Goal: Use online tool/utility: Utilize a website feature to perform a specific function

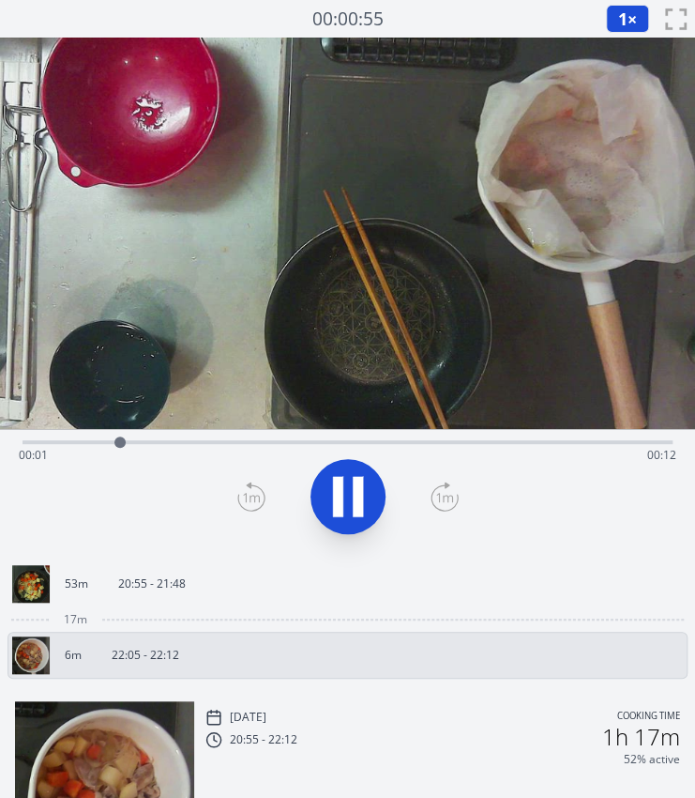
click at [358, 495] on icon at bounding box center [358, 496] width 10 height 40
click at [73, 440] on div "Time elapsed: 00:02 Time remaining: 00:12" at bounding box center [348, 455] width 658 height 30
click at [56, 436] on div "Time elapsed: 00:01 Time remaining: 00:13" at bounding box center [348, 440] width 650 height 23
click at [48, 438] on div at bounding box center [56, 442] width 28 height 28
click at [149, 450] on div "Time elapsed: 00:00 Time remaining: 00:13" at bounding box center [348, 455] width 658 height 30
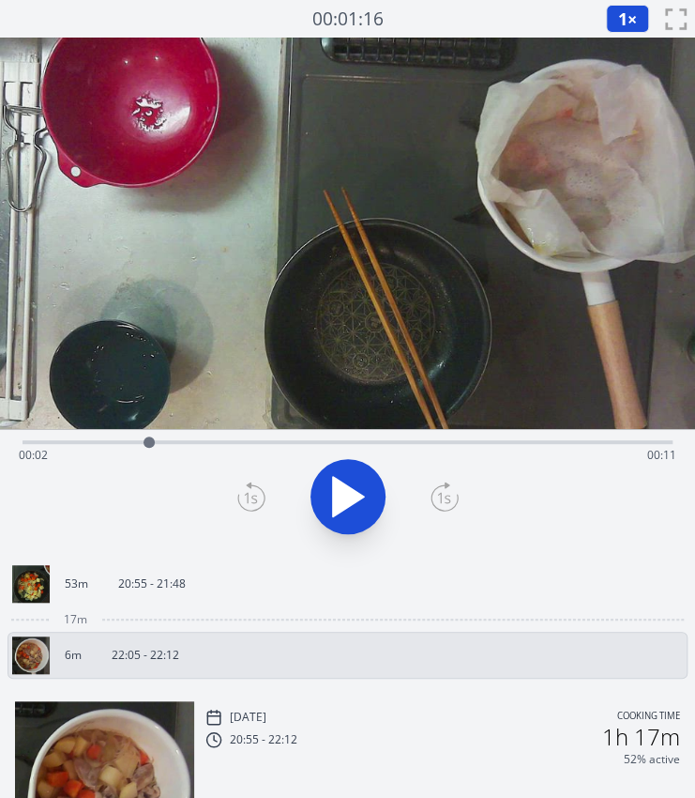
click at [236, 450] on div "Time elapsed: 00:02 Time remaining: 00:11" at bounding box center [348, 455] width 658 height 30
click at [323, 449] on div "Time elapsed: 00:04 Time remaining: 00:09" at bounding box center [348, 455] width 658 height 30
click at [408, 451] on div "Time elapsed: 00:06 Time remaining: 00:08" at bounding box center [348, 455] width 658 height 30
click at [504, 450] on div "Time elapsed: 00:07 Time remaining: 00:06" at bounding box center [348, 455] width 658 height 30
click at [580, 451] on div "Time elapsed: 00:09 Time remaining: 00:04" at bounding box center [348, 455] width 658 height 30
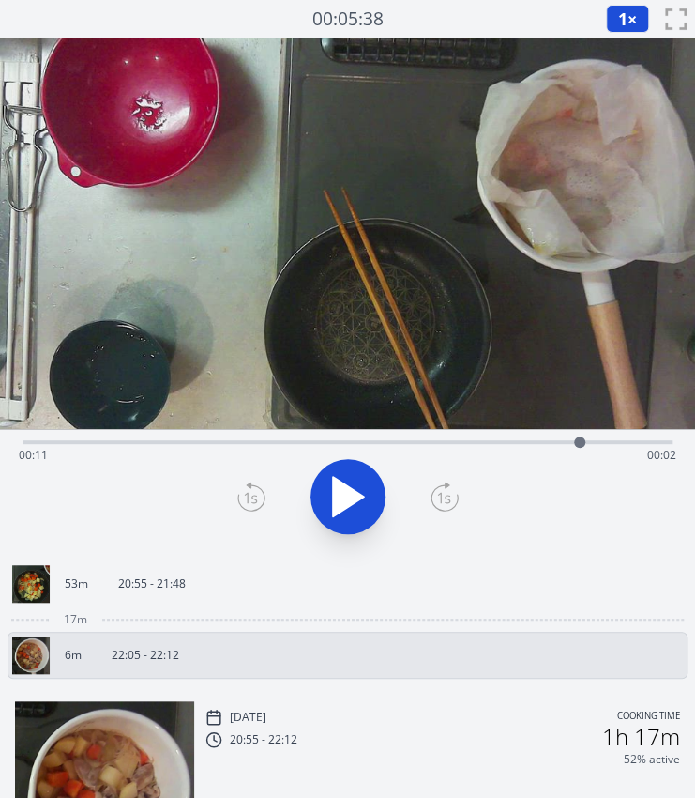
click at [530, 442] on div "Time elapsed: 00:11 Time remaining: 00:02" at bounding box center [348, 455] width 658 height 30
click at [179, 579] on p "20:55 - 21:48" at bounding box center [152, 583] width 68 height 15
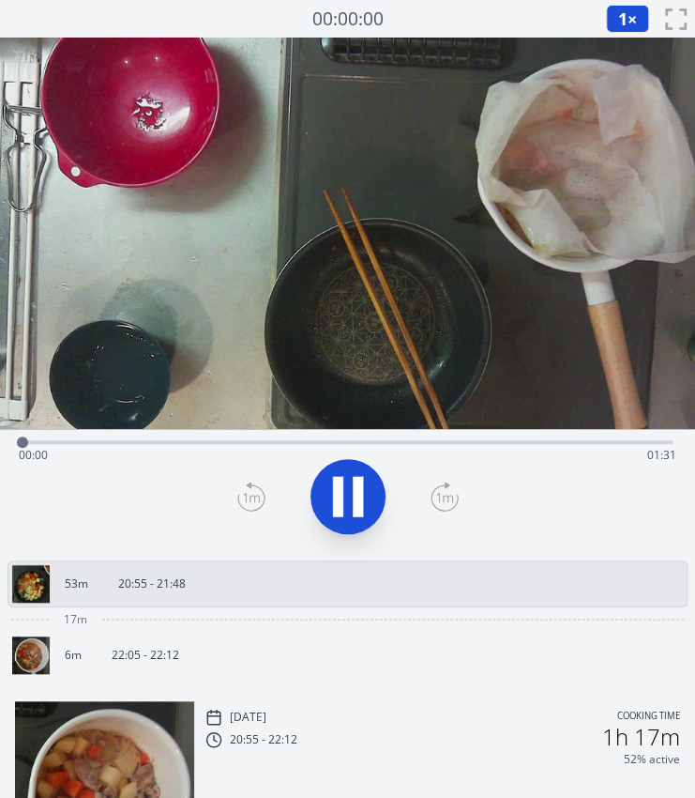
click at [100, 440] on div "Time elapsed: 00:00 Time remaining: 01:31" at bounding box center [348, 455] width 658 height 30
click at [181, 438] on div "Time elapsed: 00:10 Time remaining: 01:21" at bounding box center [348, 440] width 650 height 23
click at [248, 448] on div "Time elapsed: 00:22 Time remaining: 01:09" at bounding box center [348, 455] width 658 height 30
click at [327, 446] on div "Time elapsed: 00:31 Time remaining: 01:00" at bounding box center [348, 455] width 658 height 30
click at [375, 442] on div "Time elapsed: 00:44 Time remaining: 00:47" at bounding box center [348, 455] width 658 height 30
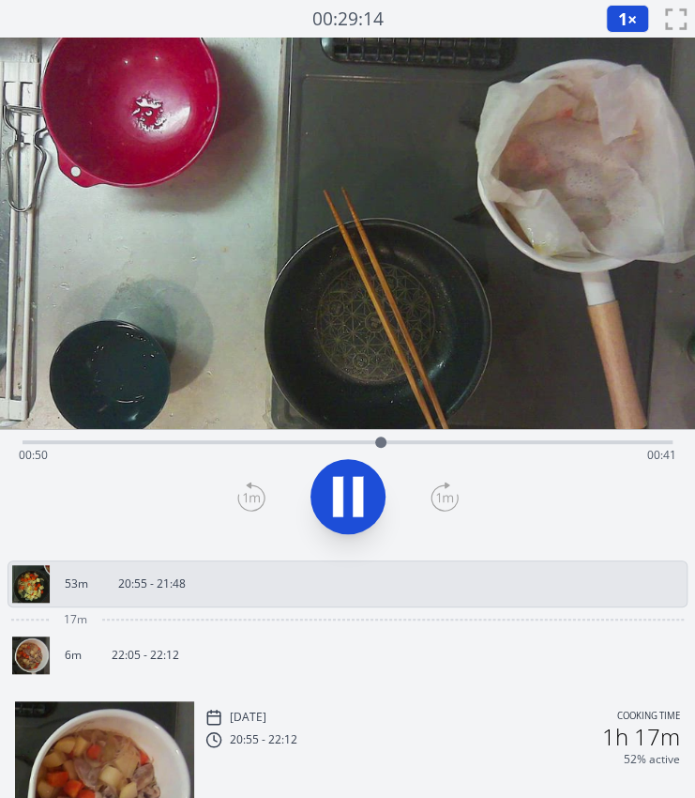
click at [435, 442] on div "Time elapsed: 00:50 Time remaining: 00:41" at bounding box center [348, 455] width 658 height 30
click at [340, 480] on icon at bounding box center [338, 496] width 10 height 40
click at [248, 487] on icon at bounding box center [251, 496] width 28 height 30
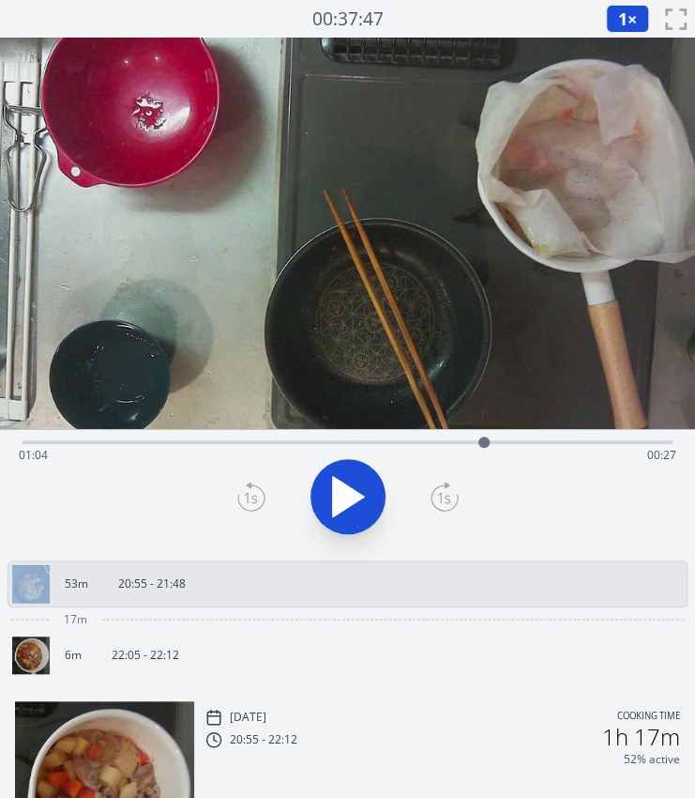
click at [248, 487] on icon at bounding box center [251, 496] width 28 height 30
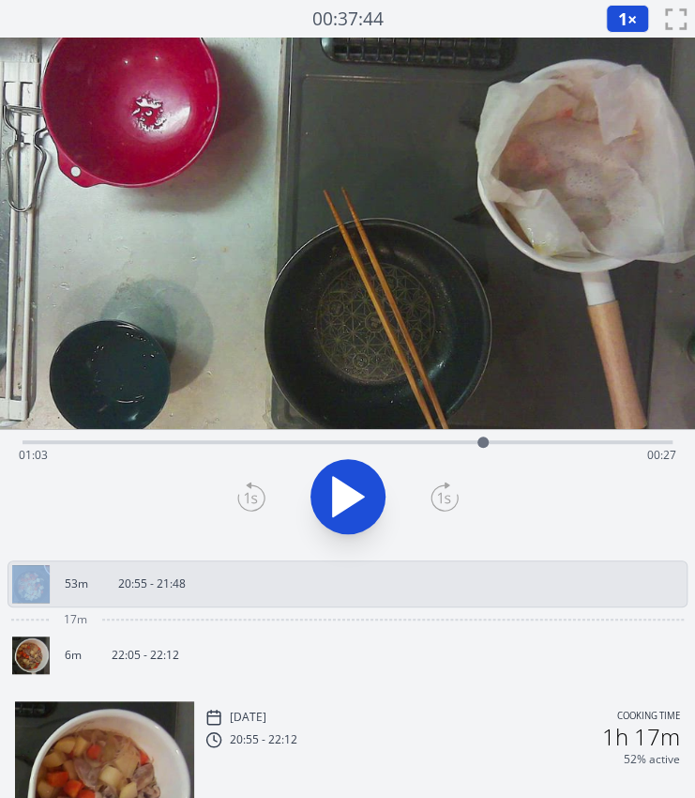
click at [248, 487] on icon at bounding box center [251, 496] width 28 height 30
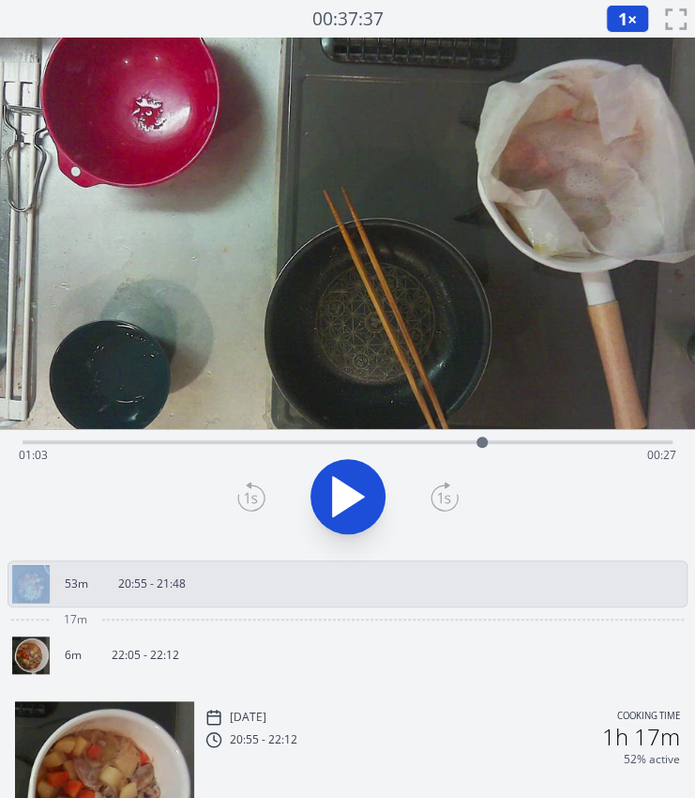
click at [248, 487] on icon at bounding box center [251, 496] width 28 height 30
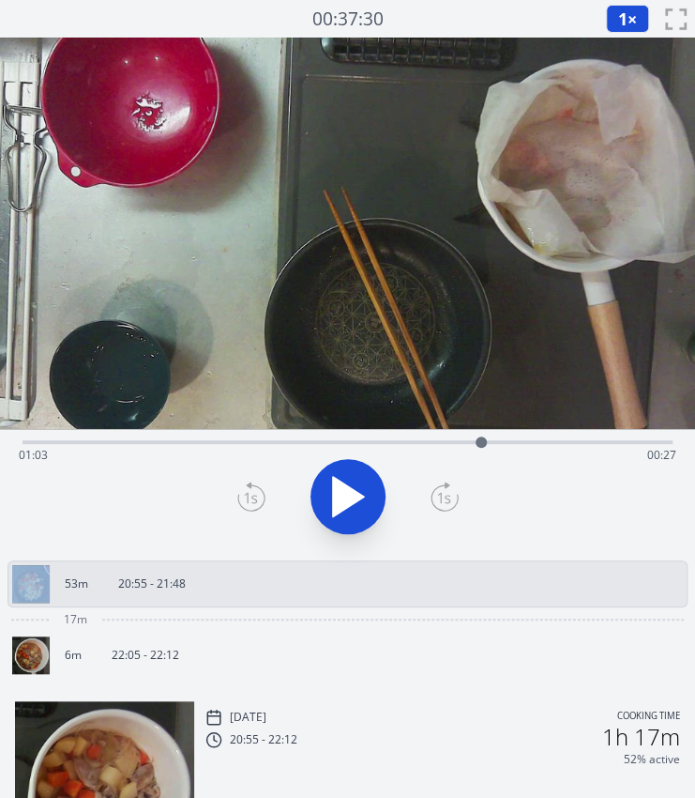
click at [248, 487] on icon at bounding box center [251, 496] width 28 height 30
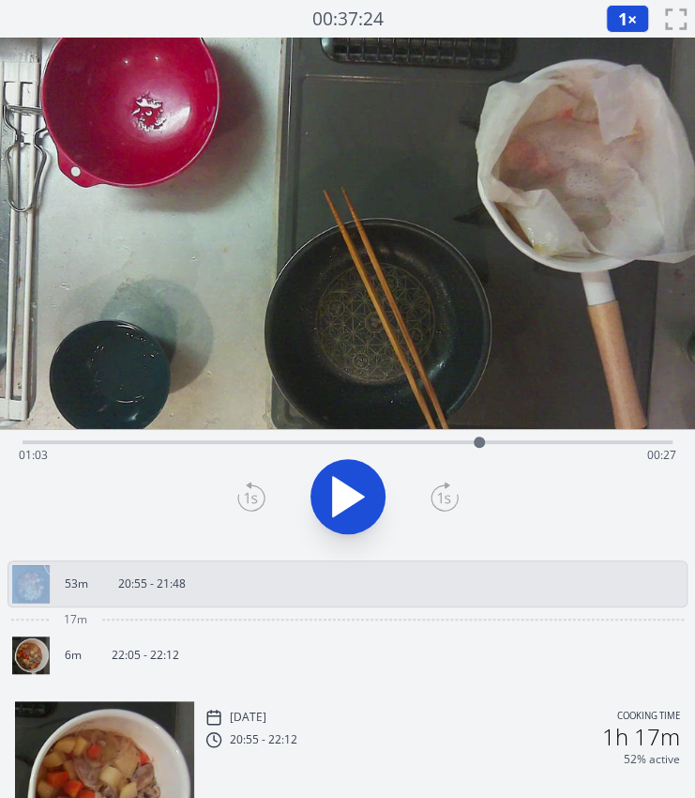
click at [248, 487] on icon at bounding box center [251, 496] width 28 height 30
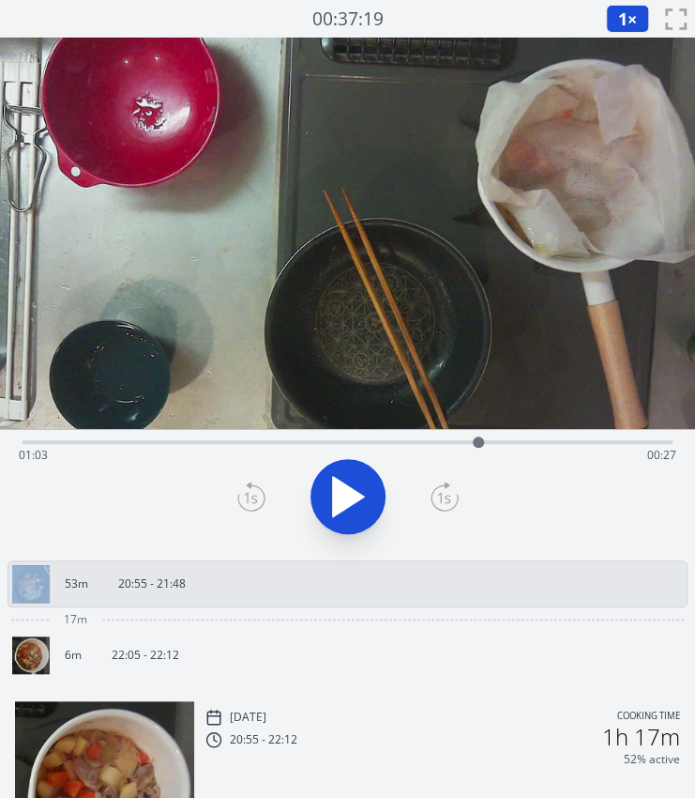
click at [248, 487] on icon at bounding box center [251, 496] width 28 height 30
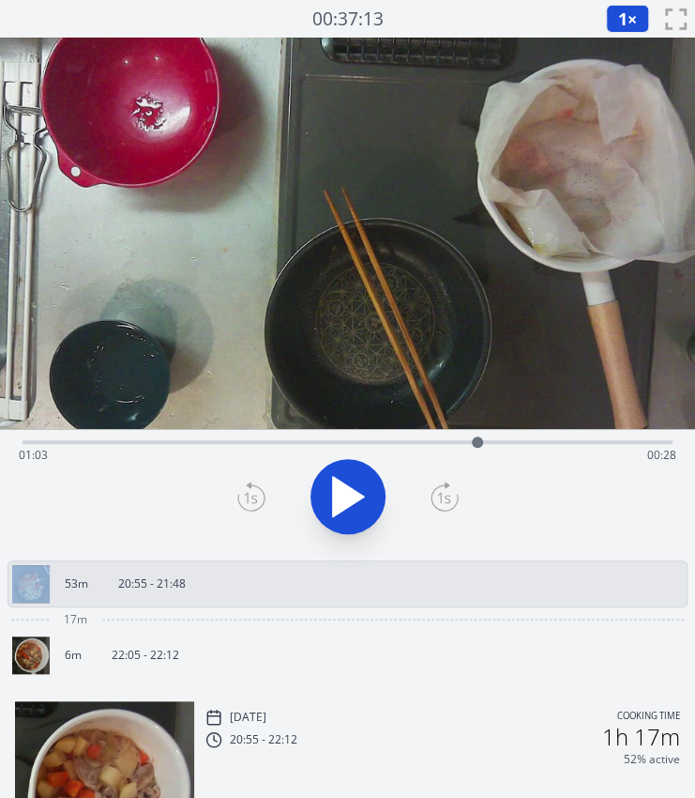
click at [248, 487] on icon at bounding box center [251, 496] width 28 height 30
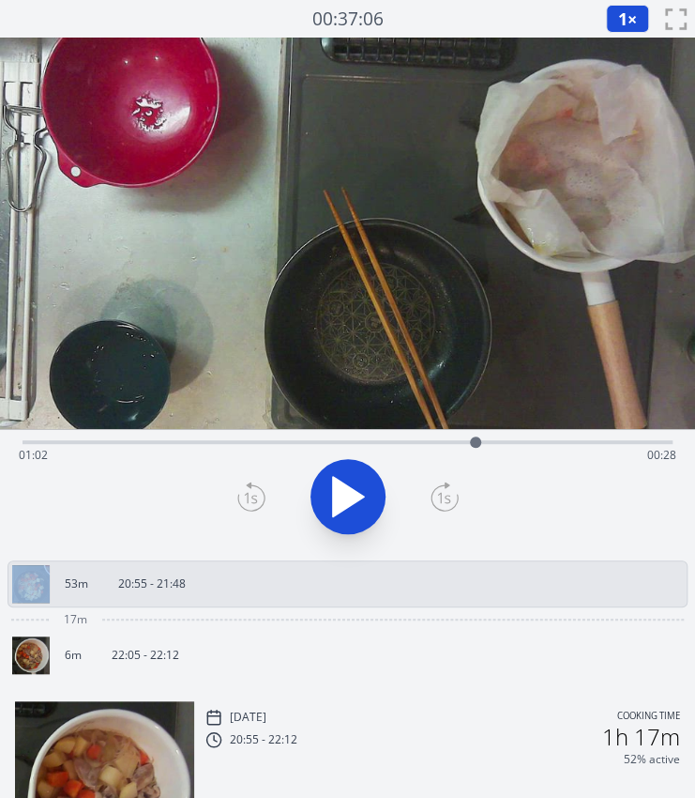
click at [248, 487] on icon at bounding box center [251, 496] width 28 height 30
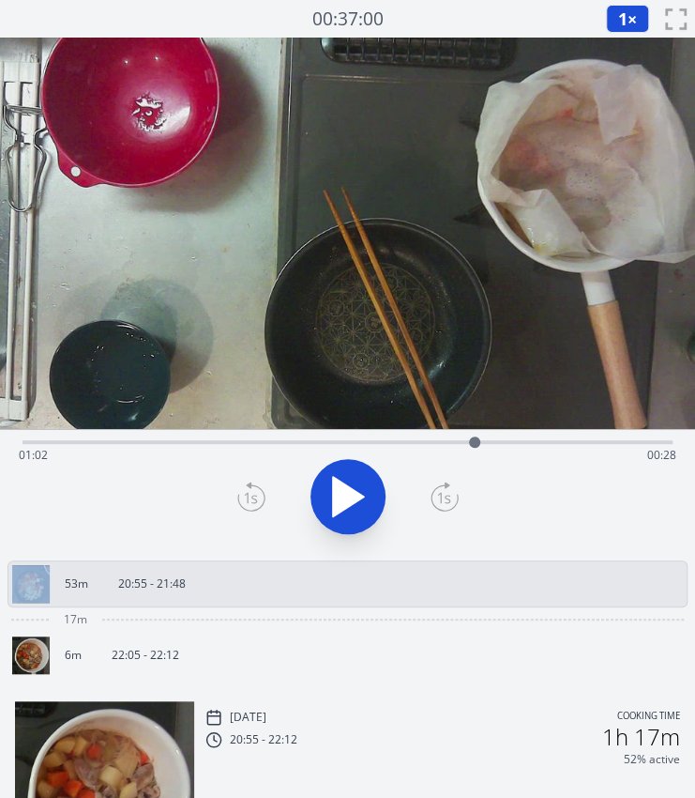
click at [248, 487] on icon at bounding box center [251, 496] width 28 height 30
click at [437, 500] on icon at bounding box center [445, 496] width 28 height 30
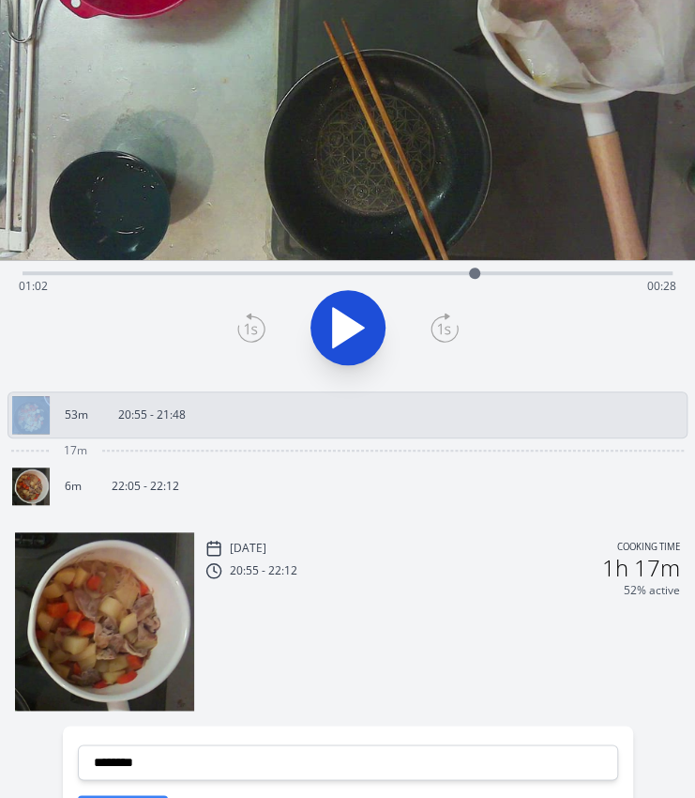
scroll to position [170, 0]
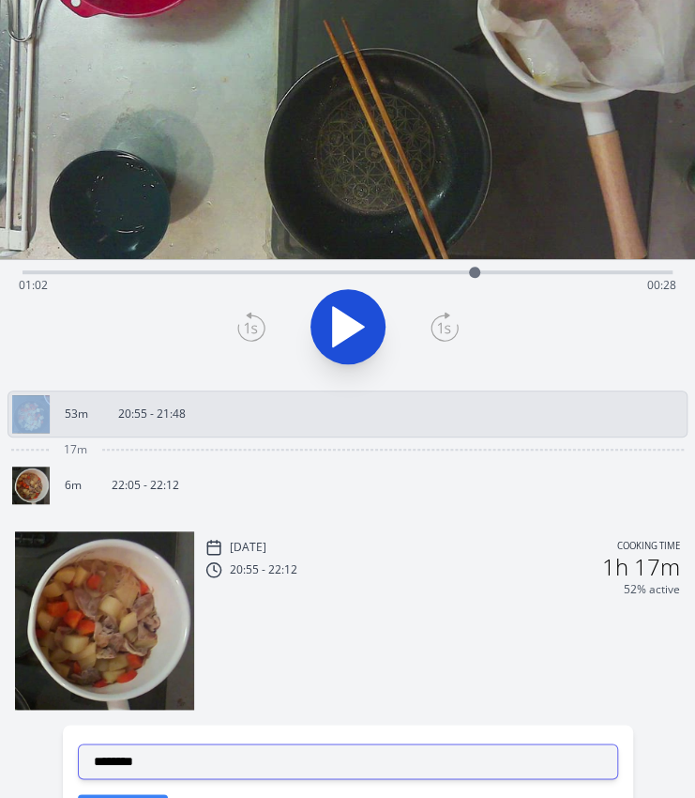
click at [145, 744] on select "**********" at bounding box center [348, 761] width 541 height 36
click at [78, 743] on select "**********" at bounding box center [348, 761] width 541 height 36
click at [125, 768] on select "**********" at bounding box center [348, 761] width 541 height 36
click at [78, 743] on select "**********" at bounding box center [348, 761] width 541 height 36
click at [113, 759] on select "**********" at bounding box center [348, 761] width 541 height 36
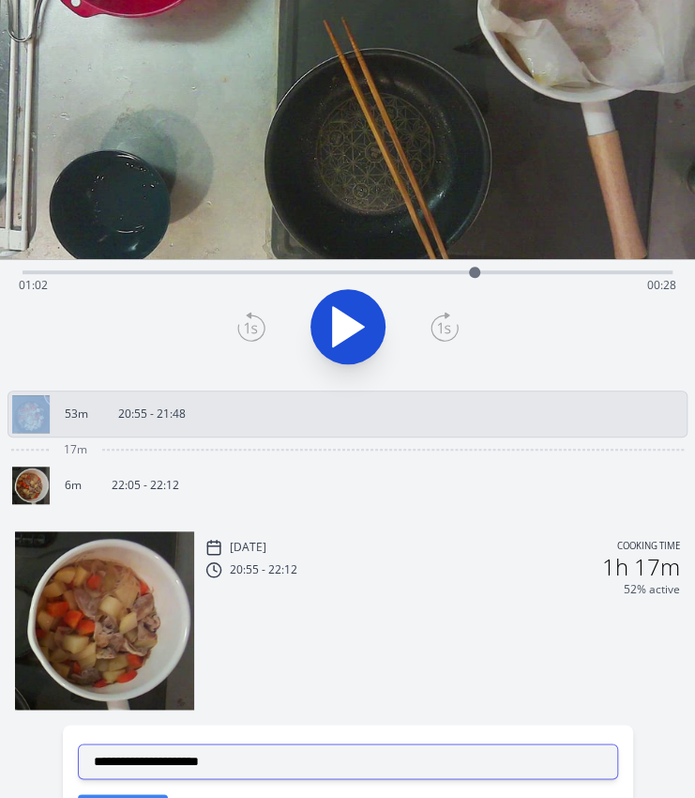
select select "**********"
click at [78, 743] on select "**********" at bounding box center [348, 761] width 541 height 36
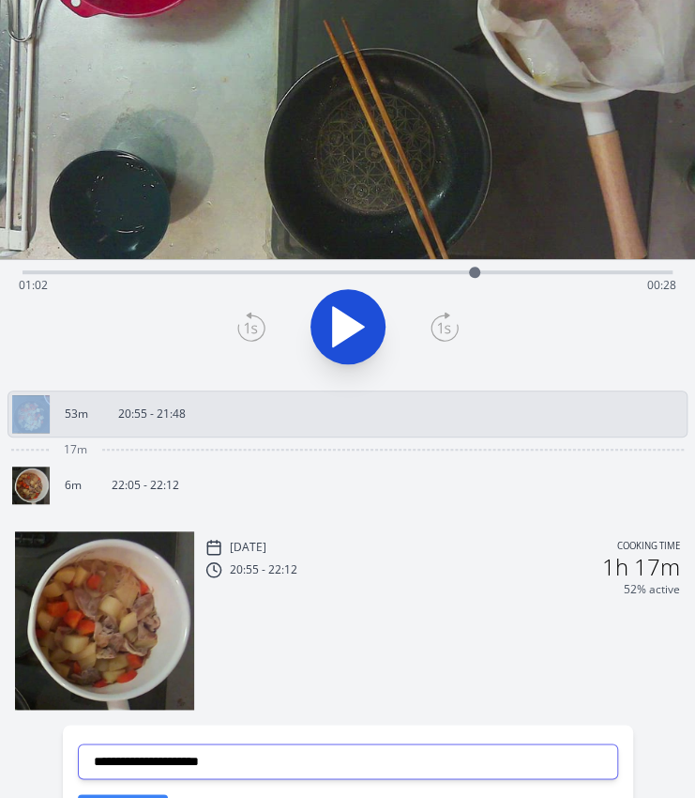
scroll to position [366, 0]
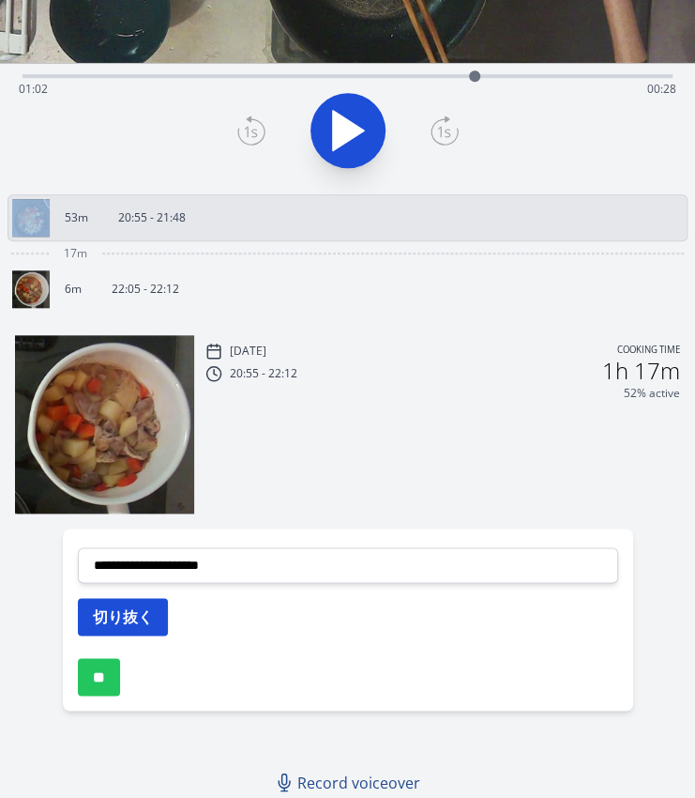
click at [146, 609] on button "切り抜く" at bounding box center [123, 617] width 90 height 38
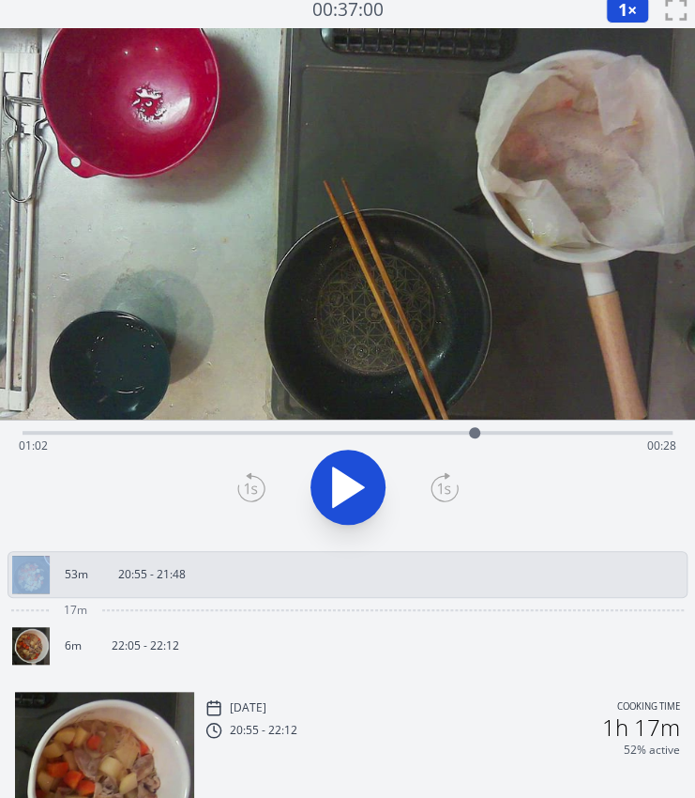
scroll to position [0, 0]
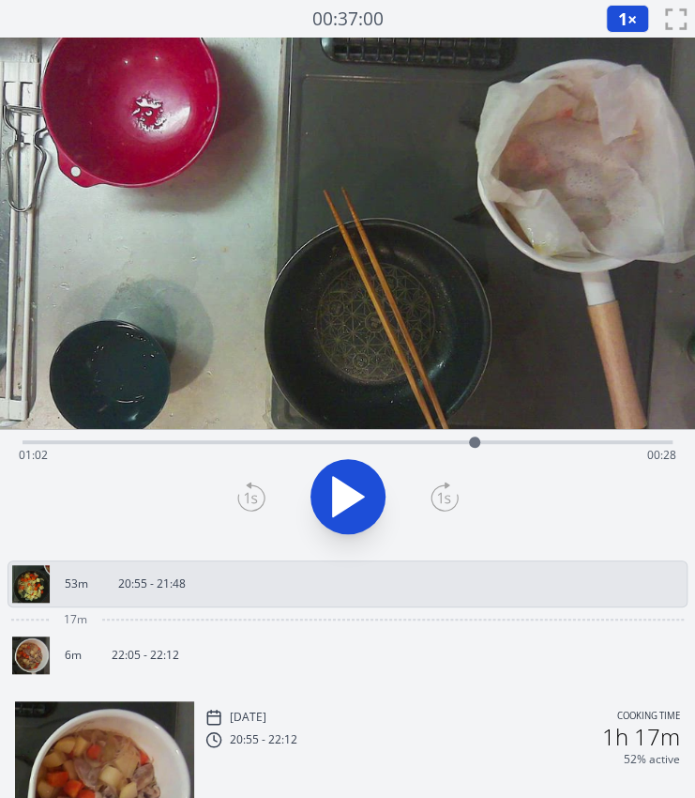
click at [533, 440] on div "Time elapsed: 01:02 Time remaining: 00:28" at bounding box center [348, 455] width 658 height 30
click at [498, 441] on div "Time elapsed: 01:10 Time remaining: 00:20" at bounding box center [348, 455] width 658 height 30
click at [465, 441] on div "Time elapsed: 01:05 Time remaining: 00:25" at bounding box center [348, 455] width 658 height 30
click at [492, 441] on div "Time elapsed: 01:01 Time remaining: 00:29" at bounding box center [348, 455] width 658 height 30
click at [481, 437] on div at bounding box center [492, 442] width 28 height 28
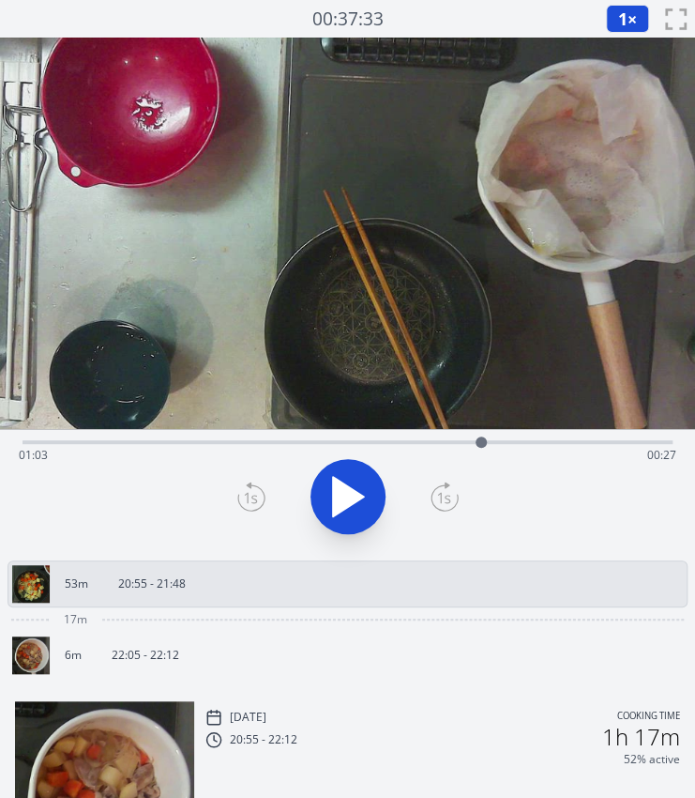
click at [255, 496] on icon at bounding box center [251, 496] width 28 height 30
click at [355, 496] on icon at bounding box center [348, 496] width 31 height 39
click at [355, 496] on icon at bounding box center [358, 496] width 10 height 40
click at [249, 489] on icon at bounding box center [251, 496] width 28 height 30
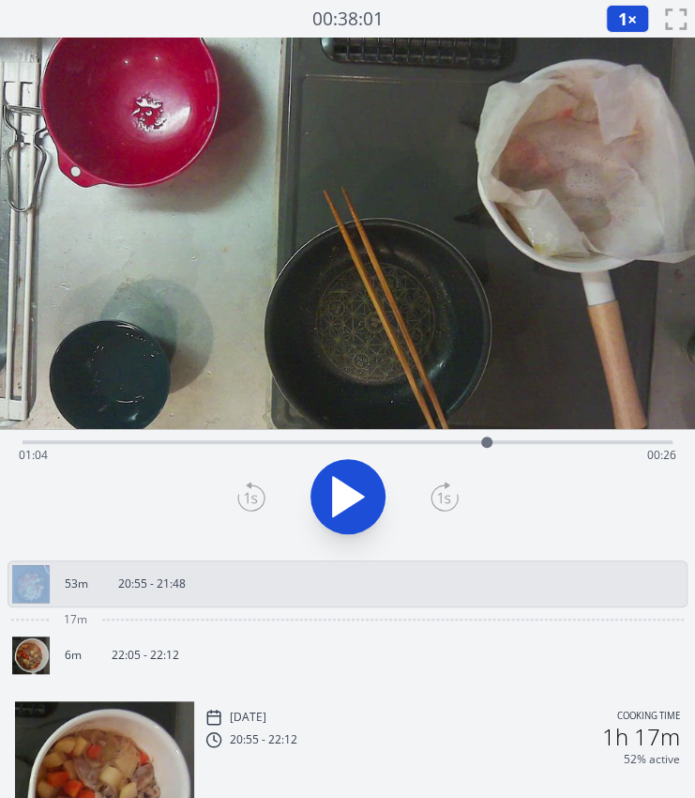
click at [249, 489] on icon at bounding box center [251, 496] width 28 height 30
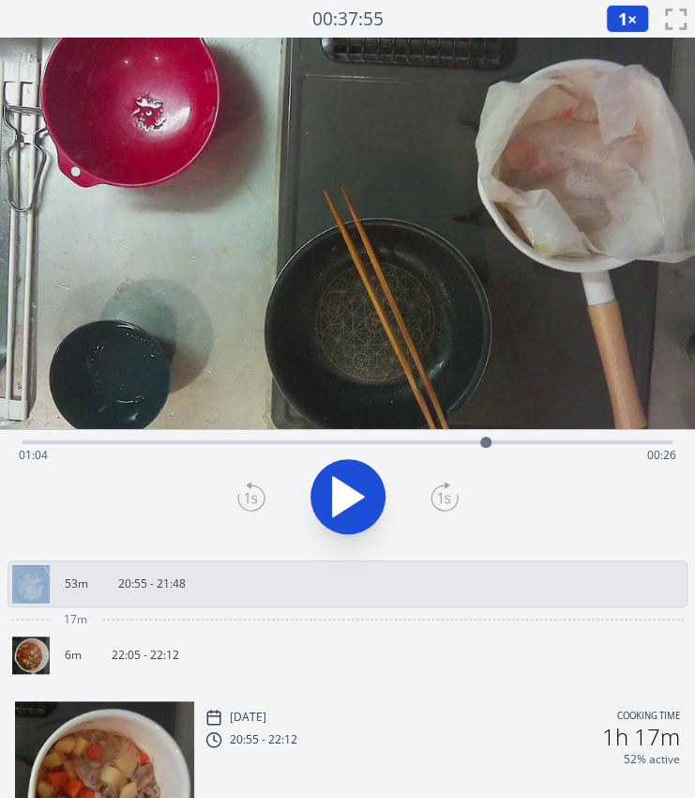
click at [249, 489] on icon at bounding box center [251, 496] width 28 height 30
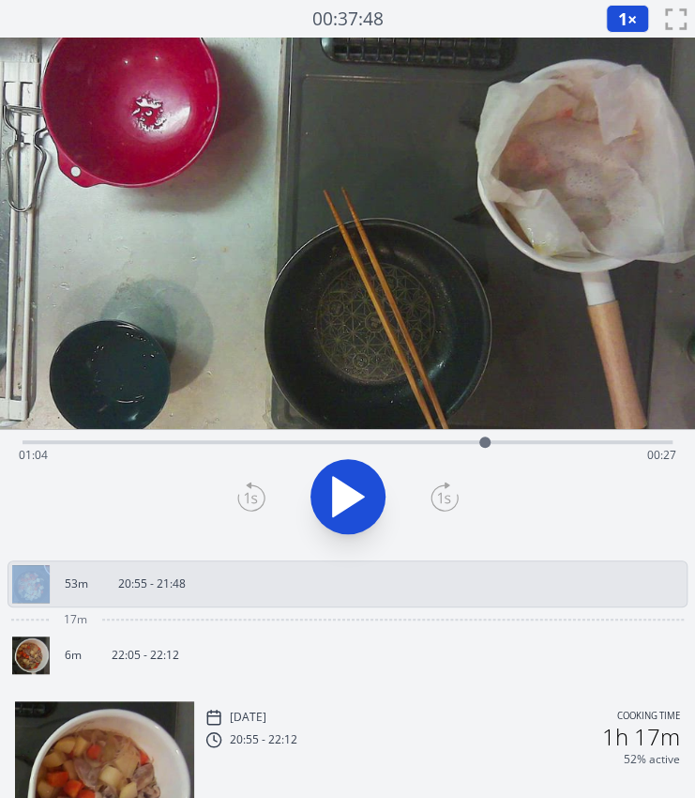
click at [249, 489] on icon at bounding box center [251, 496] width 28 height 30
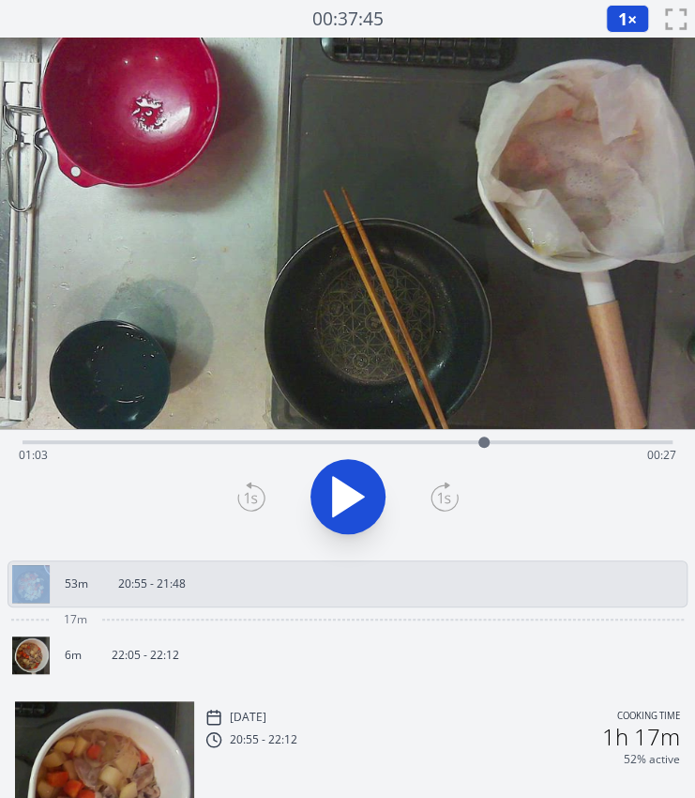
click at [249, 489] on icon at bounding box center [251, 496] width 28 height 30
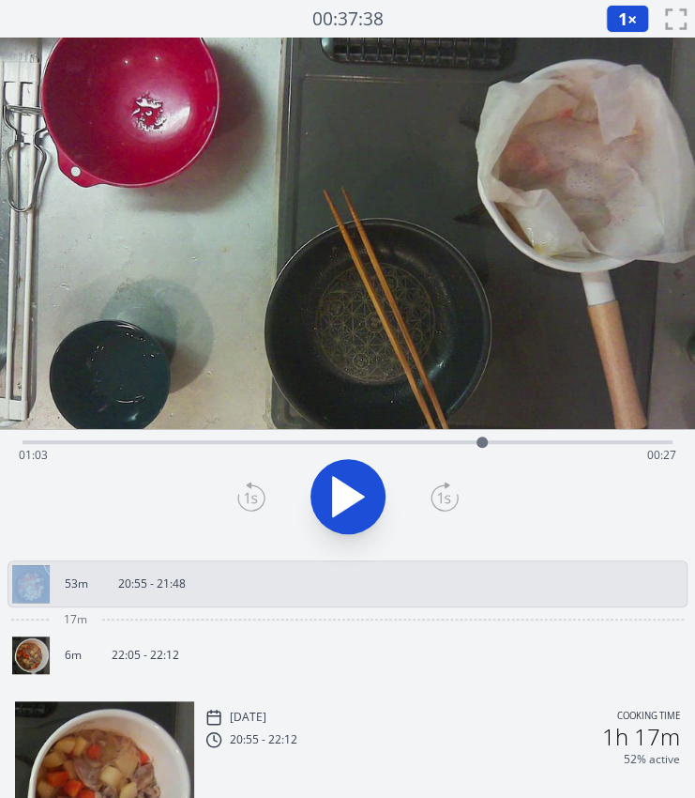
click at [249, 489] on icon at bounding box center [251, 496] width 28 height 30
click at [446, 491] on icon at bounding box center [445, 496] width 28 height 30
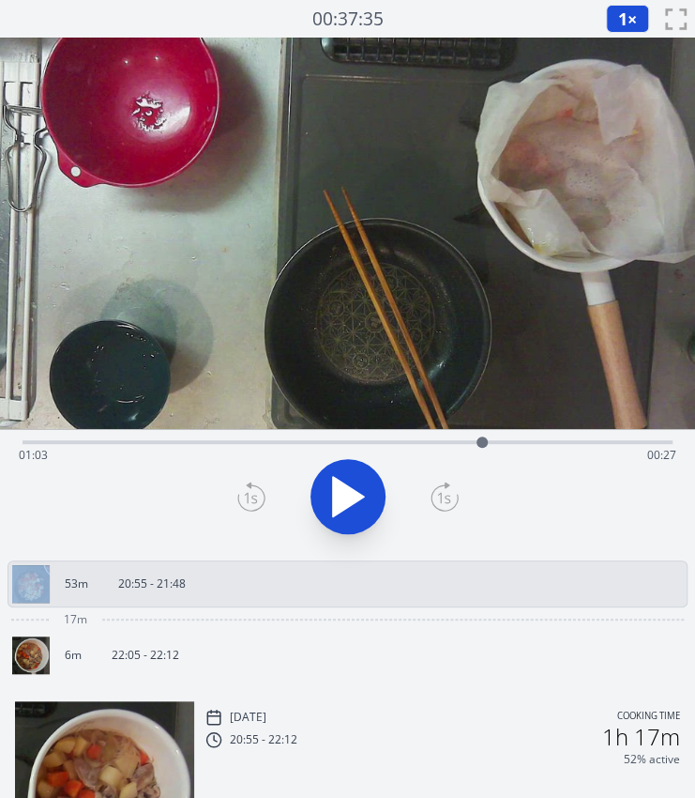
click at [446, 491] on icon at bounding box center [445, 496] width 28 height 30
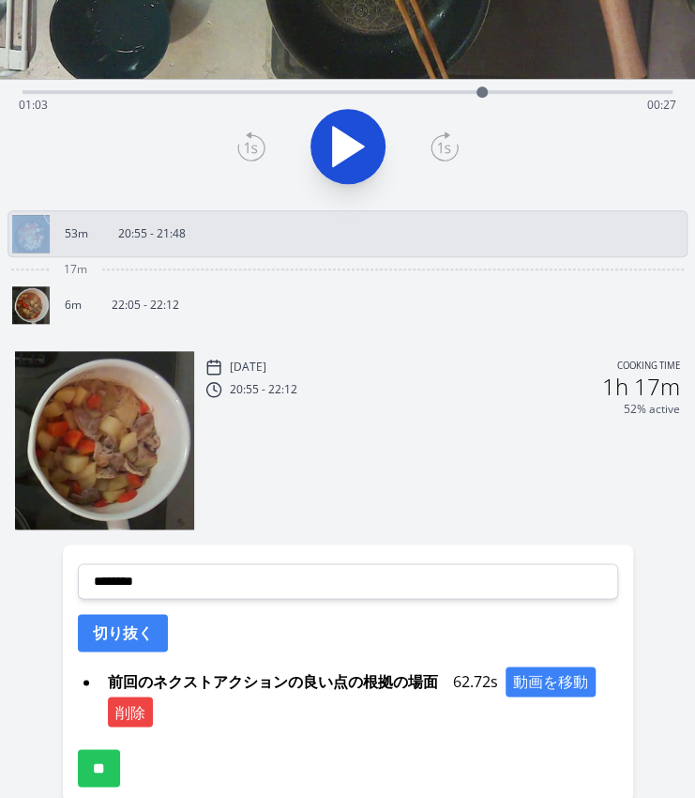
scroll to position [351, 0]
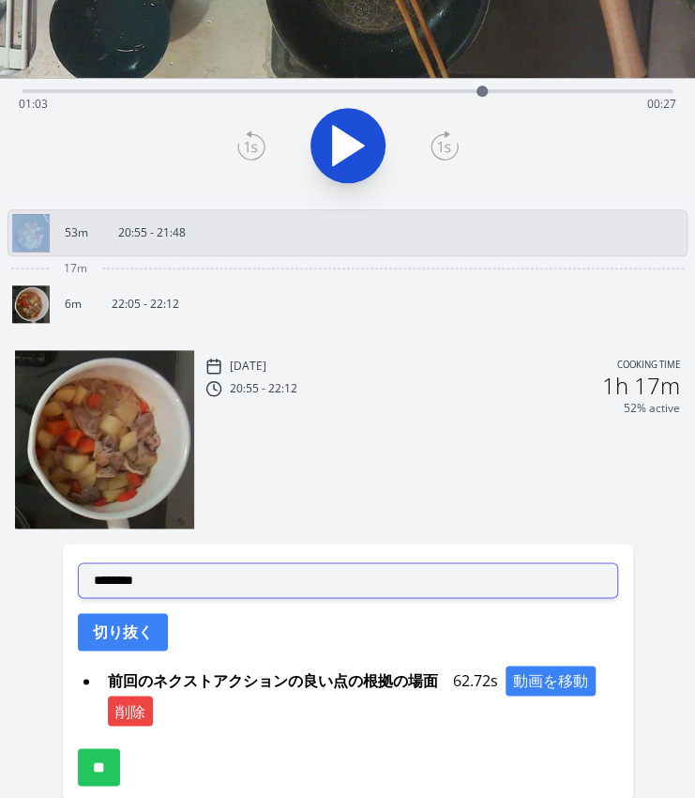
click at [154, 579] on select "**********" at bounding box center [348, 580] width 541 height 36
select select "**********"
click at [78, 562] on select "**********" at bounding box center [348, 580] width 541 height 36
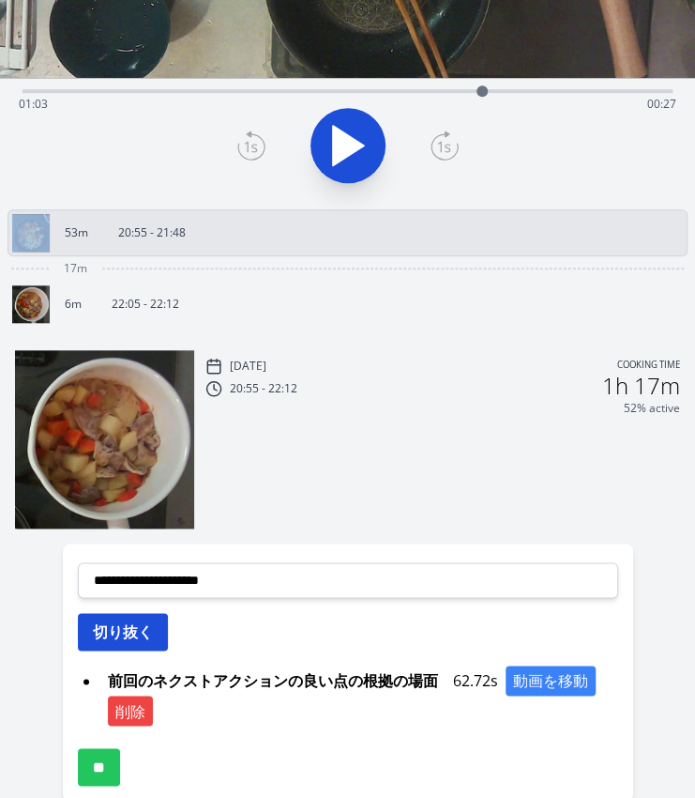
click at [109, 622] on button "切り抜く" at bounding box center [123, 632] width 90 height 38
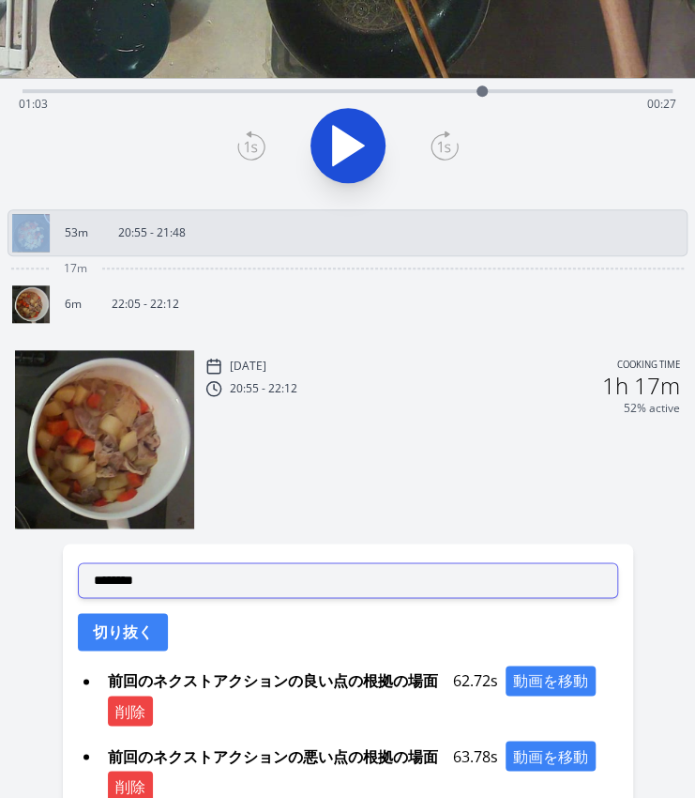
click at [174, 578] on select "**********" at bounding box center [348, 580] width 541 height 36
select select "**********"
click at [78, 562] on select "**********" at bounding box center [348, 580] width 541 height 36
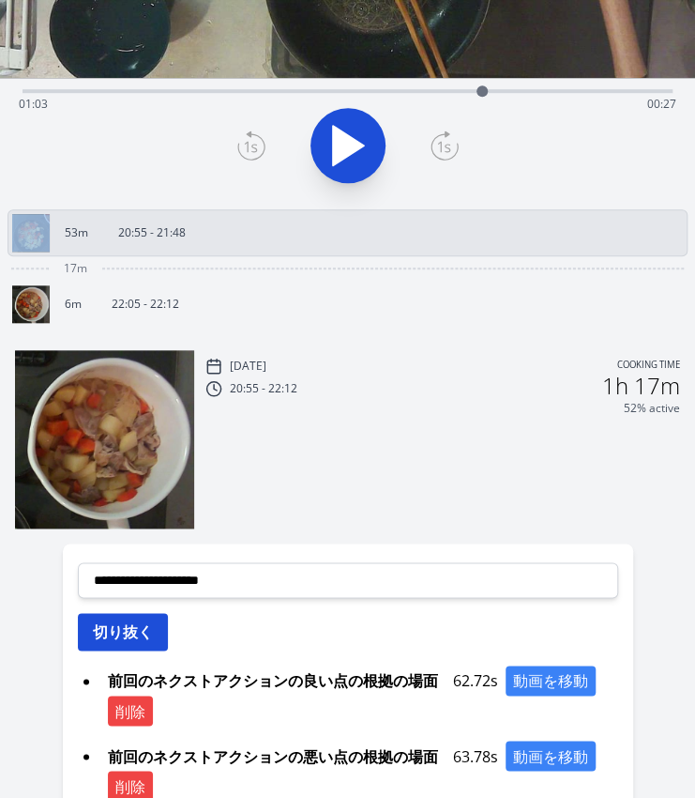
click at [114, 624] on button "切り抜く" at bounding box center [123, 632] width 90 height 38
select select
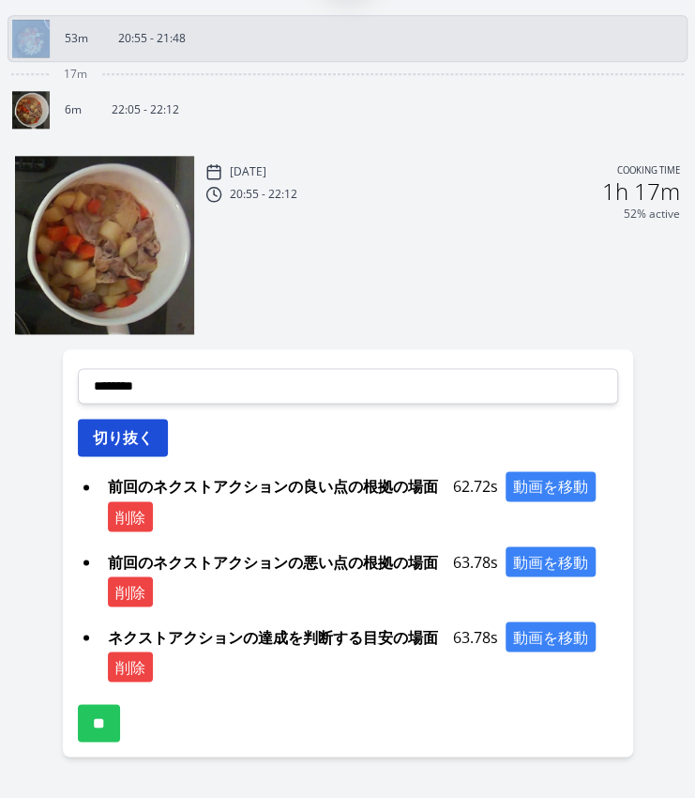
scroll to position [568, 0]
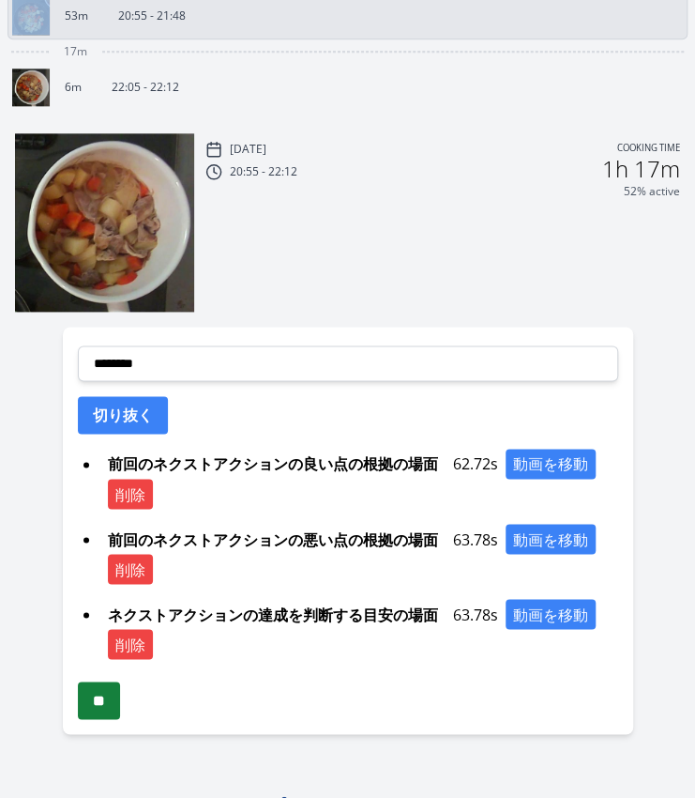
click at [96, 686] on input "**" at bounding box center [99, 700] width 42 height 38
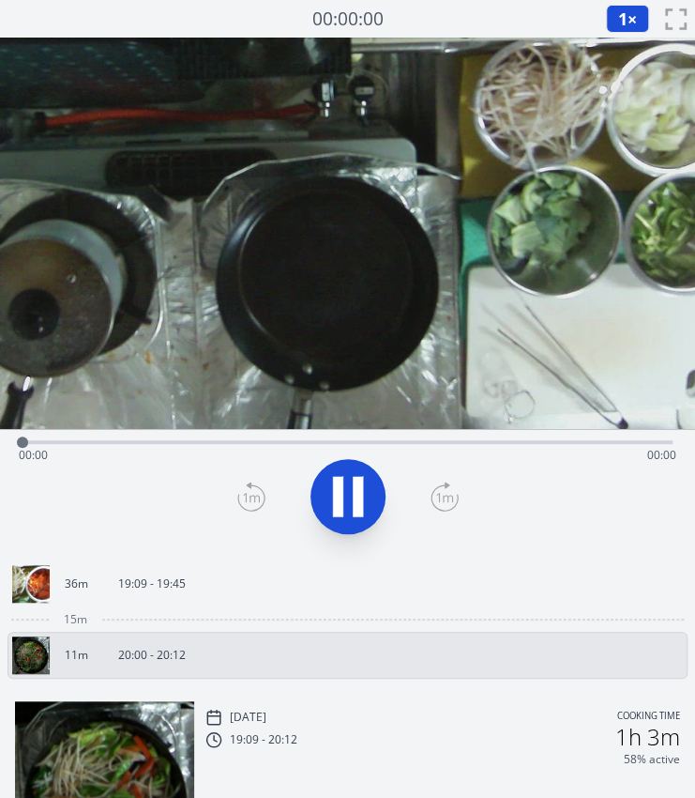
click at [180, 440] on div "Time elapsed: 00:00 Time remaining: 00:00" at bounding box center [348, 455] width 658 height 30
click at [342, 508] on icon at bounding box center [338, 496] width 10 height 40
click at [69, 443] on div "Time elapsed: 00:06 Time remaining: 00:19" at bounding box center [348, 455] width 658 height 30
click at [356, 506] on icon at bounding box center [348, 496] width 53 height 53
click at [356, 506] on icon at bounding box center [358, 496] width 10 height 40
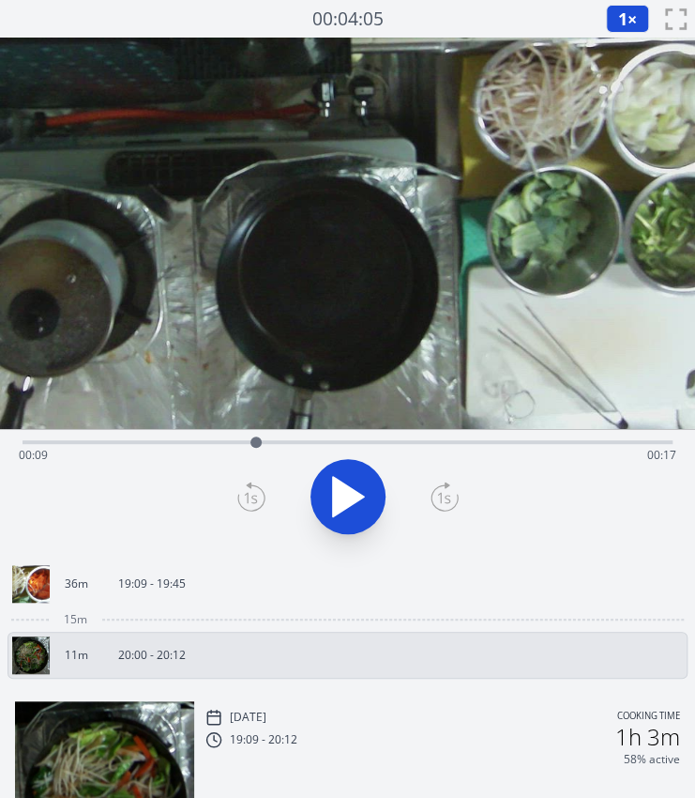
click at [333, 500] on icon at bounding box center [348, 496] width 31 height 39
click at [333, 500] on icon at bounding box center [338, 496] width 10 height 40
click at [32, 435] on div "Time elapsed: 00:10 Time remaining: 00:15" at bounding box center [348, 440] width 650 height 23
click at [334, 493] on icon at bounding box center [348, 496] width 31 height 39
click at [334, 493] on icon at bounding box center [338, 496] width 10 height 40
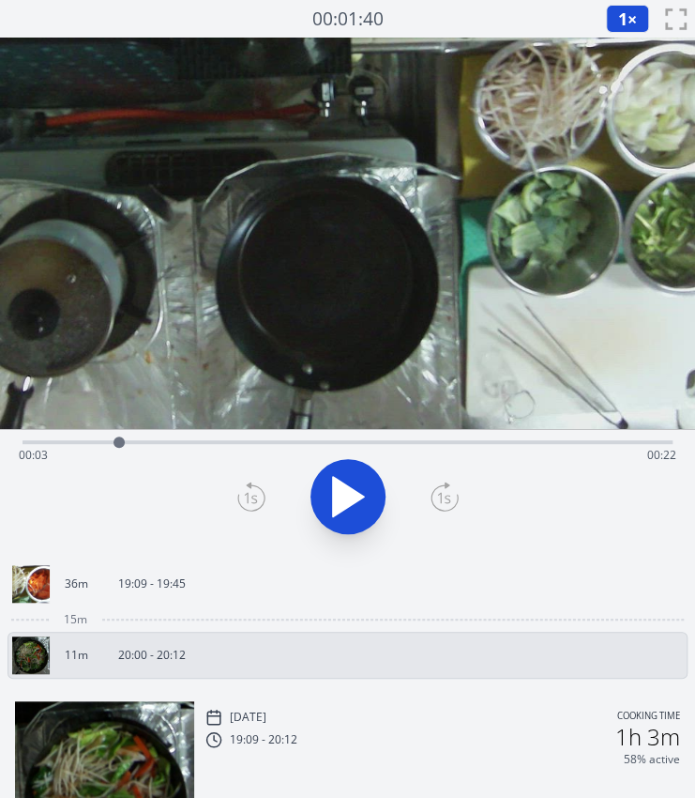
click at [334, 493] on icon at bounding box center [348, 496] width 31 height 39
click at [334, 493] on icon at bounding box center [338, 496] width 10 height 40
click at [334, 493] on icon at bounding box center [348, 496] width 31 height 39
click at [334, 493] on icon at bounding box center [338, 496] width 10 height 40
click at [250, 483] on icon at bounding box center [249, 485] width 4 height 6
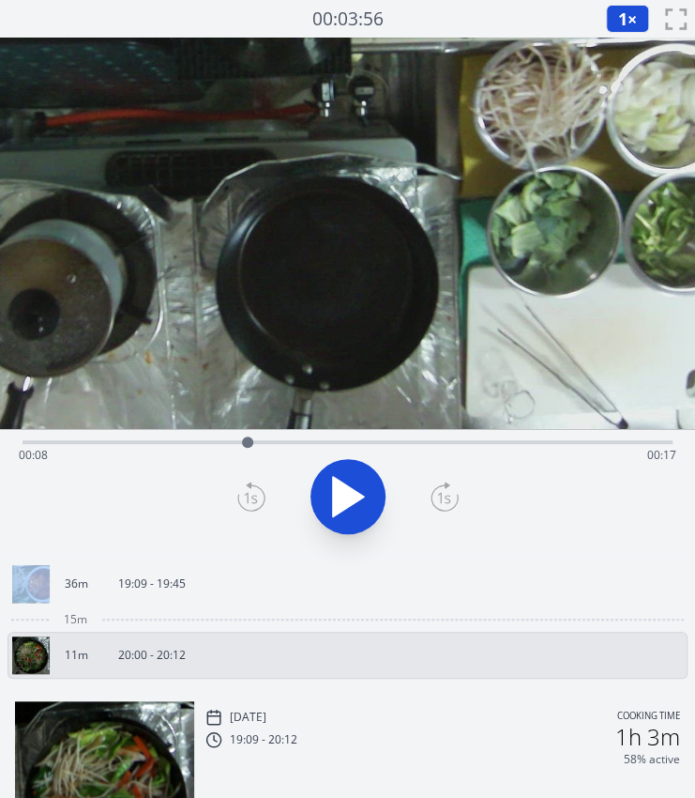
click at [250, 483] on icon at bounding box center [249, 485] width 4 height 6
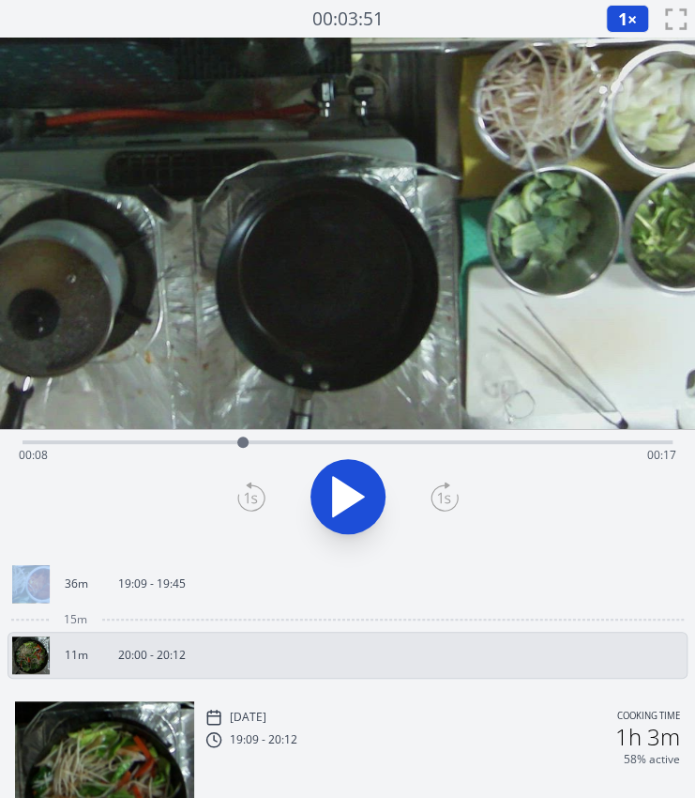
click at [250, 483] on icon at bounding box center [249, 485] width 4 height 6
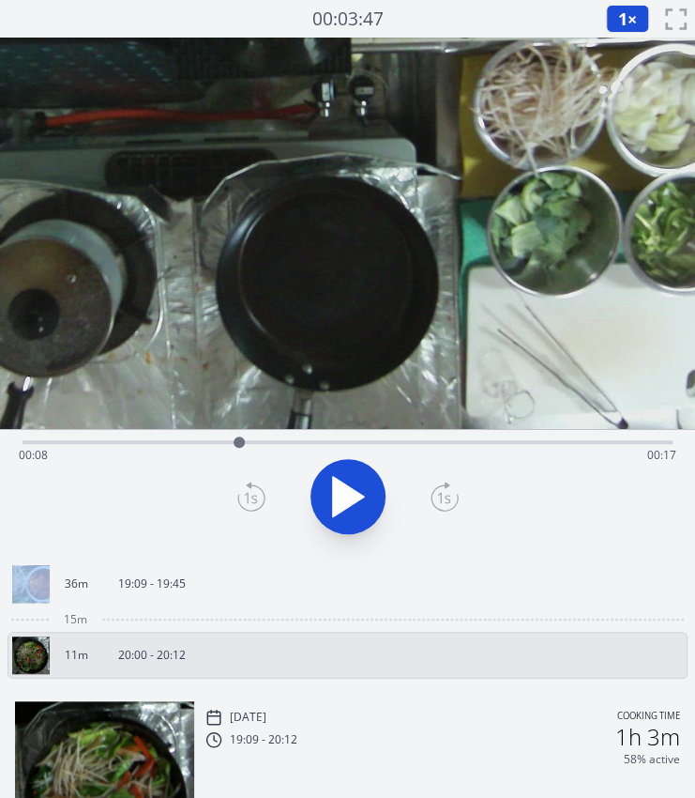
click at [250, 483] on icon at bounding box center [249, 485] width 4 height 6
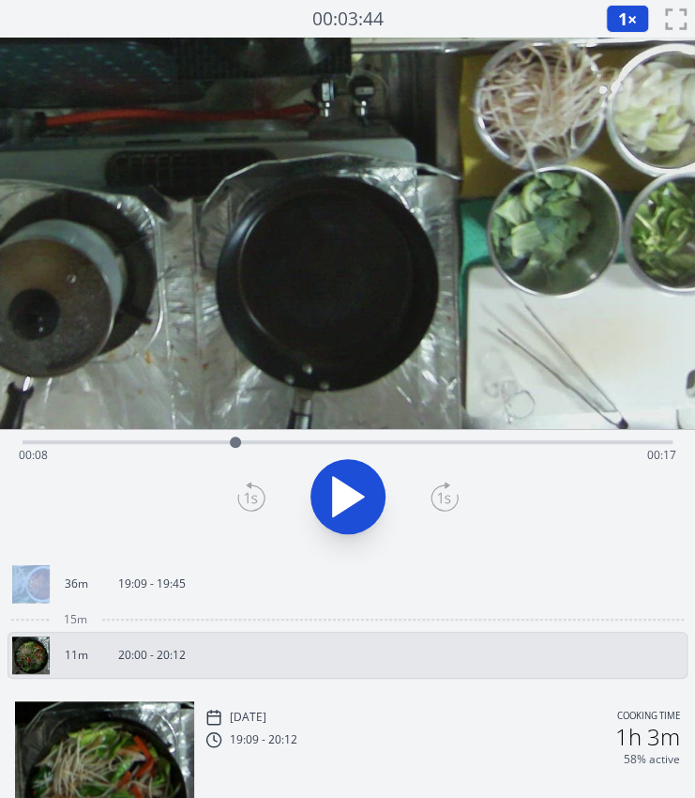
click at [250, 483] on icon at bounding box center [249, 485] width 4 height 6
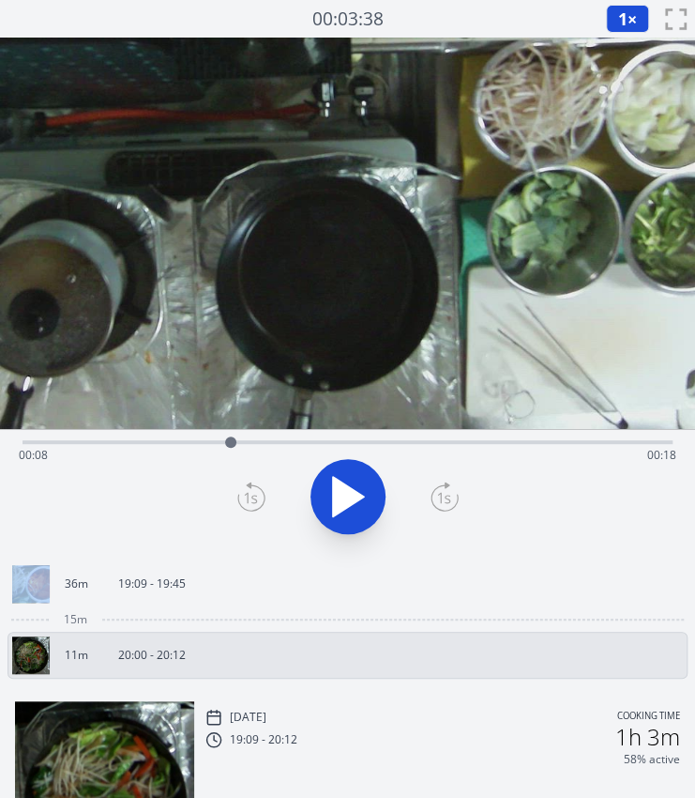
click at [250, 483] on icon at bounding box center [249, 485] width 4 height 6
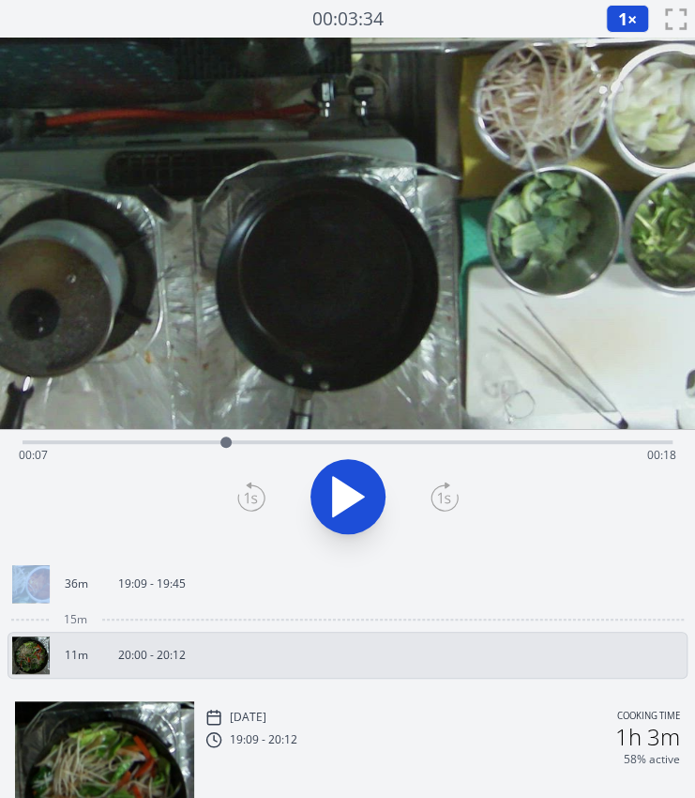
click at [250, 483] on icon at bounding box center [249, 485] width 4 height 6
click at [333, 493] on icon at bounding box center [348, 496] width 31 height 39
click at [343, 498] on icon at bounding box center [348, 496] width 53 height 53
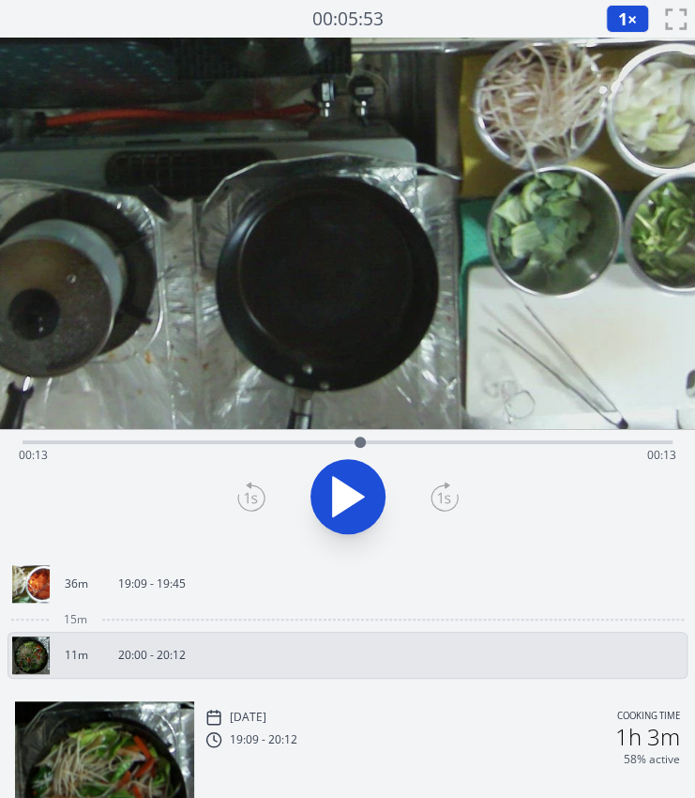
click at [302, 438] on div "Time elapsed: 00:13 Time remaining: 00:13" at bounding box center [348, 440] width 650 height 23
click at [278, 438] on div "Time elapsed: 00:10 Time remaining: 00:15" at bounding box center [348, 440] width 650 height 23
click at [18, 442] on div "Time elapsed: 00:09 Time remaining: 00:16" at bounding box center [347, 491] width 695 height 124
click at [27, 446] on div "Time elapsed: 00:09 Time remaining: 00:16" at bounding box center [348, 455] width 658 height 30
click at [341, 504] on icon at bounding box center [338, 496] width 10 height 40
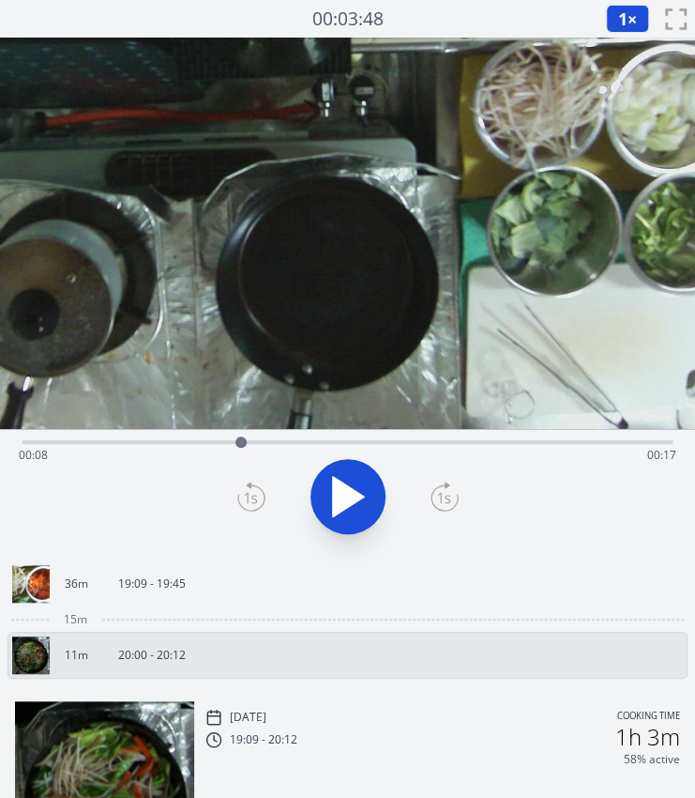
click at [69, 435] on div "Time elapsed: 00:08 Time remaining: 00:17" at bounding box center [348, 440] width 650 height 23
click at [53, 443] on div "Time elapsed: 00:01 Time remaining: 00:24" at bounding box center [348, 455] width 658 height 30
click at [339, 489] on icon at bounding box center [348, 496] width 31 height 39
click at [339, 489] on icon at bounding box center [338, 496] width 10 height 40
click at [339, 489] on icon at bounding box center [348, 496] width 31 height 39
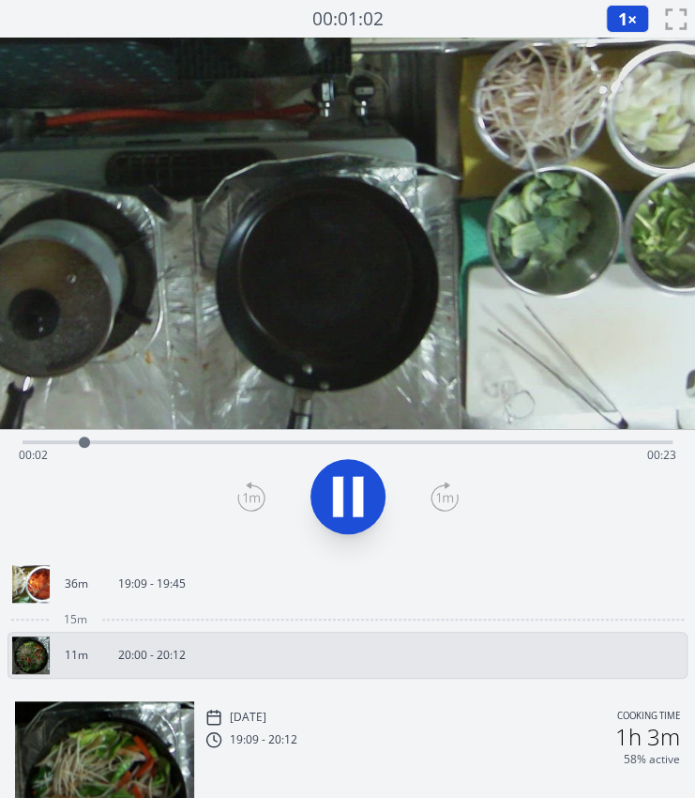
click at [339, 489] on icon at bounding box center [338, 496] width 10 height 40
click at [339, 489] on icon at bounding box center [348, 496] width 31 height 39
click at [339, 489] on icon at bounding box center [338, 496] width 10 height 40
click at [339, 489] on icon at bounding box center [348, 496] width 31 height 39
click at [339, 489] on icon at bounding box center [338, 496] width 10 height 40
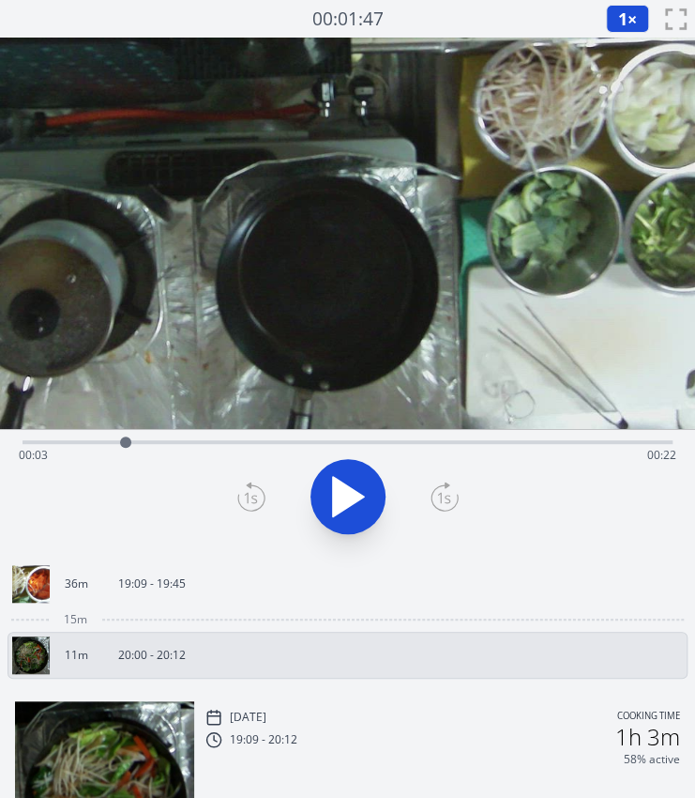
click at [255, 493] on icon at bounding box center [251, 496] width 28 height 30
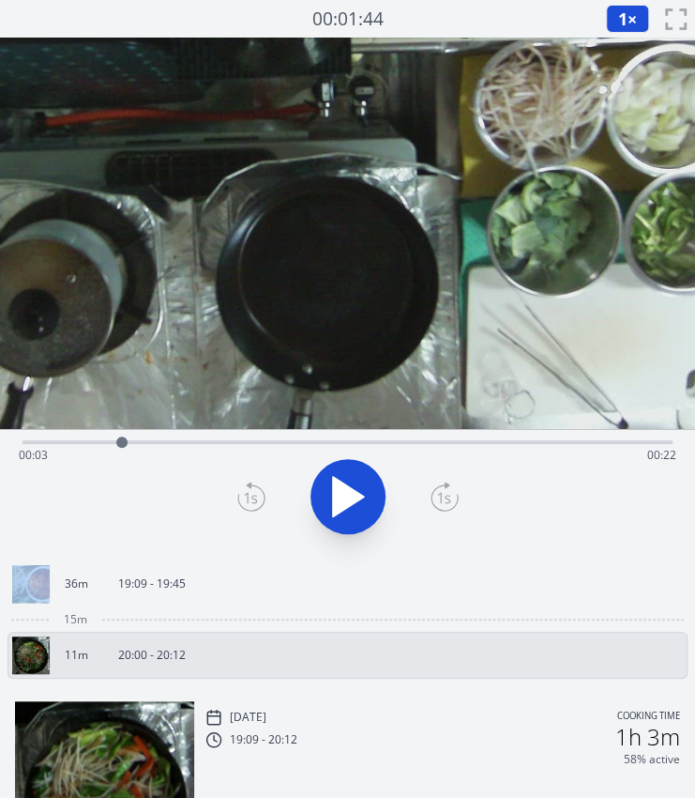
click at [255, 493] on icon at bounding box center [251, 496] width 28 height 30
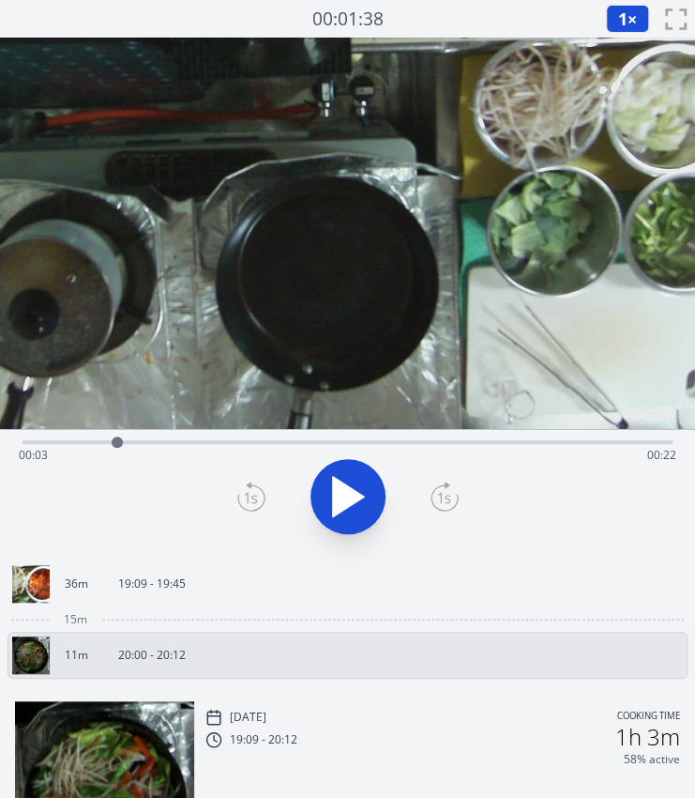
click at [441, 496] on icon at bounding box center [445, 496] width 28 height 30
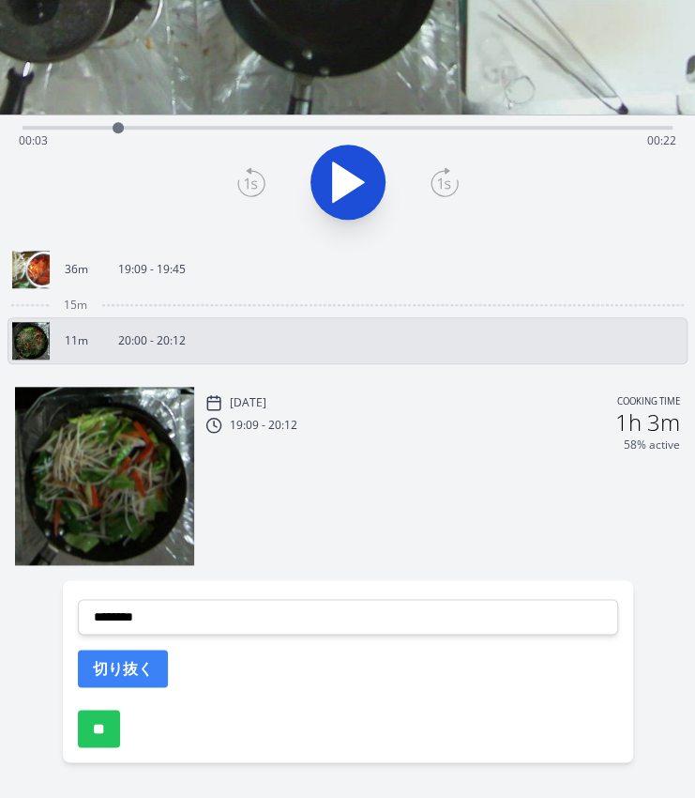
scroll to position [318, 0]
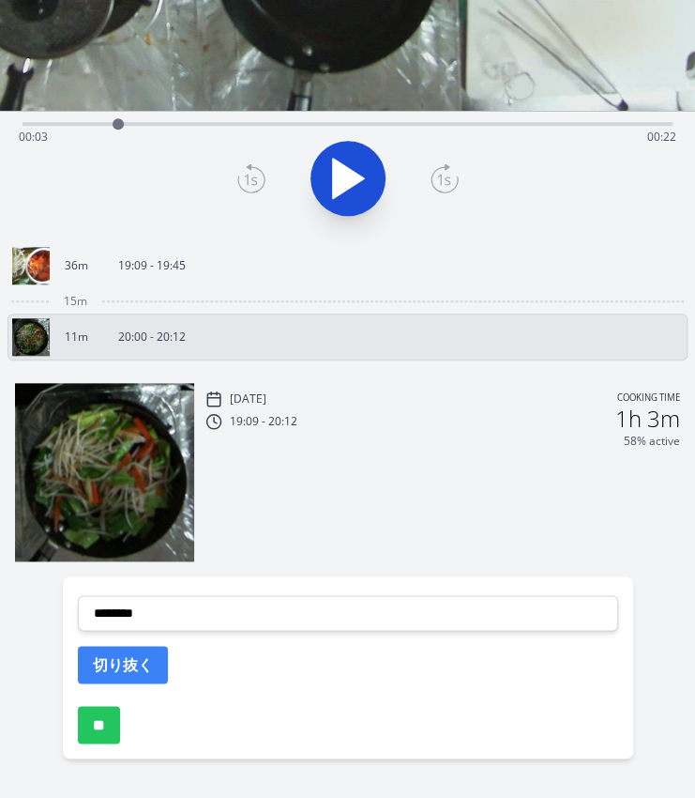
click at [215, 272] on link "36m 19:09 - 19:45" at bounding box center [340, 266] width 656 height 38
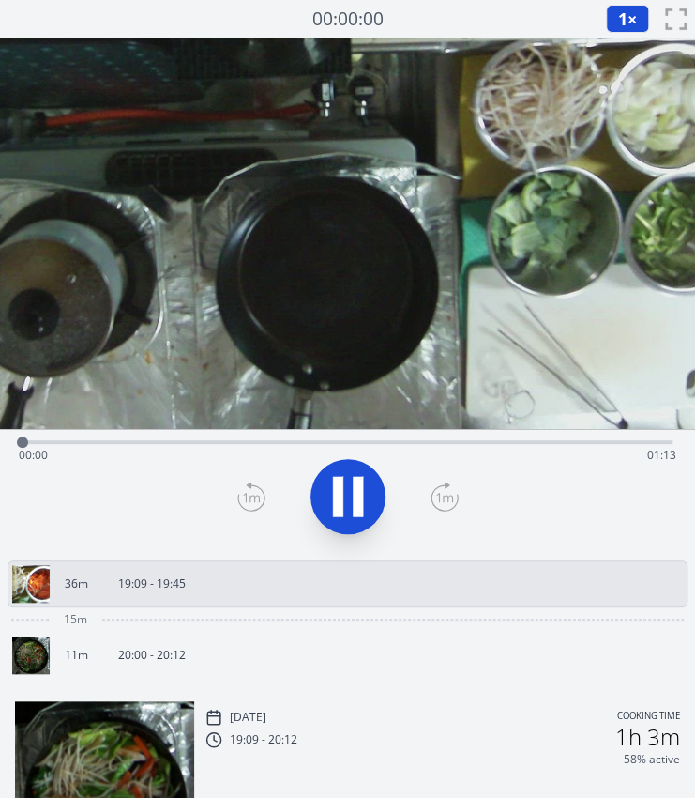
click at [75, 433] on div "Time elapsed: 00:00 Time remaining: 01:13" at bounding box center [348, 440] width 650 height 23
click at [206, 436] on div "Time elapsed: 00:09 Time remaining: 01:04" at bounding box center [348, 440] width 650 height 23
click at [191, 436] on div "Time elapsed: 00:25 Time remaining: 00:48" at bounding box center [348, 440] width 650 height 23
click at [309, 442] on div "Time elapsed: 00:26 Time remaining: 00:47" at bounding box center [348, 455] width 658 height 30
click at [382, 440] on div "Time elapsed: 00:35 Time remaining: 00:38" at bounding box center [348, 455] width 658 height 30
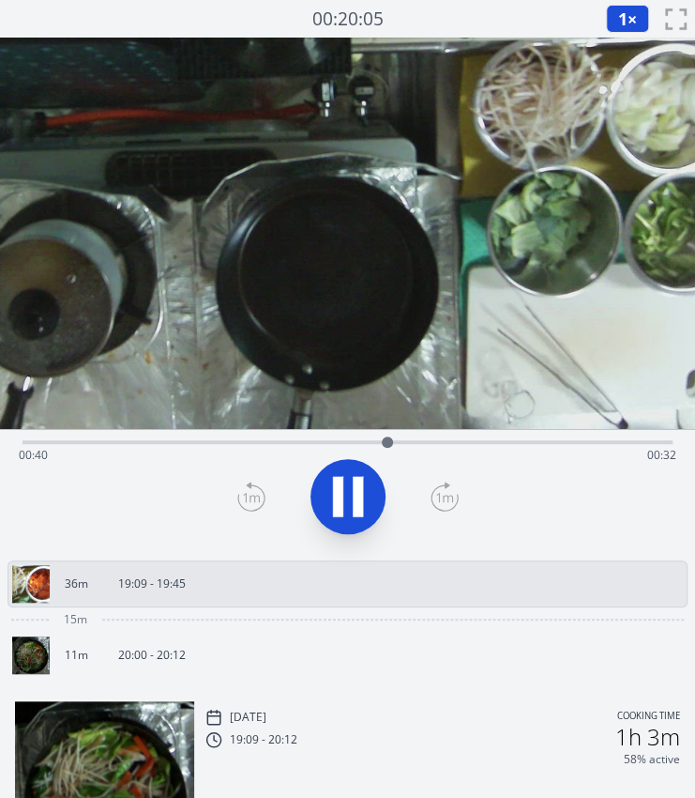
click at [471, 440] on div "Time elapsed: 00:40 Time remaining: 00:32" at bounding box center [348, 455] width 658 height 30
click at [533, 449] on div "Time elapsed: 00:51 Time remaining: 00:22" at bounding box center [348, 455] width 658 height 30
click at [587, 449] on div "Time elapsed: 00:58 Time remaining: 00:15" at bounding box center [348, 455] width 658 height 30
click at [638, 446] on div "Time elapsed: 01:04 Time remaining: 00:09" at bounding box center [348, 455] width 658 height 30
click at [38, 437] on div "Time elapsed: 01:10 Time remaining: 00:03" at bounding box center [348, 440] width 650 height 23
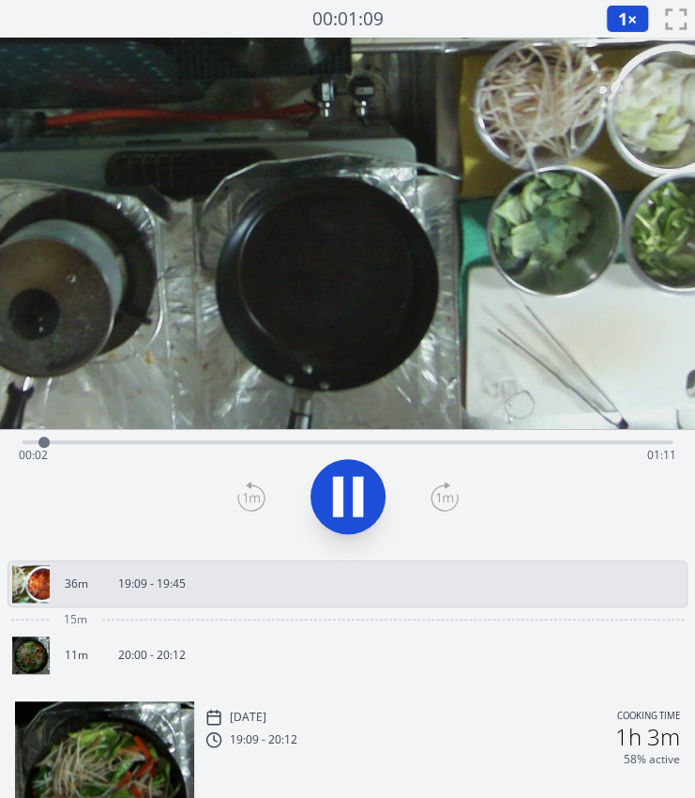
click at [77, 434] on div "Time elapsed: 00:02 Time remaining: 01:11" at bounding box center [348, 440] width 650 height 23
click at [113, 434] on div "Time elapsed: 00:07 Time remaining: 01:05" at bounding box center [348, 440] width 650 height 23
click at [329, 496] on icon at bounding box center [348, 496] width 53 height 53
click at [120, 447] on div "Time elapsed: 00:21 Time remaining: 00:51" at bounding box center [348, 455] width 658 height 30
click at [122, 648] on p "20:00 - 20:12" at bounding box center [152, 655] width 68 height 15
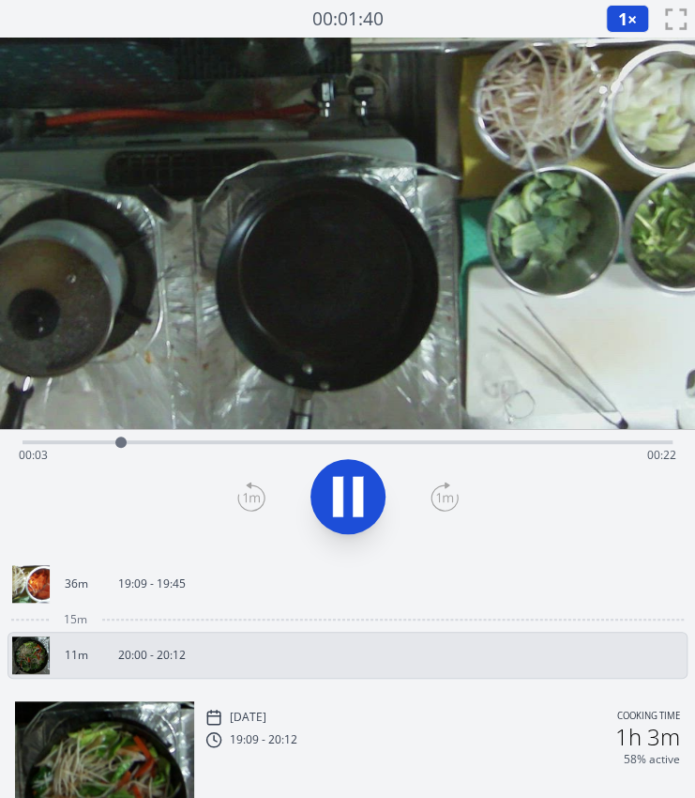
click at [328, 494] on icon at bounding box center [348, 496] width 53 height 53
click at [265, 506] on div at bounding box center [347, 496] width 673 height 90
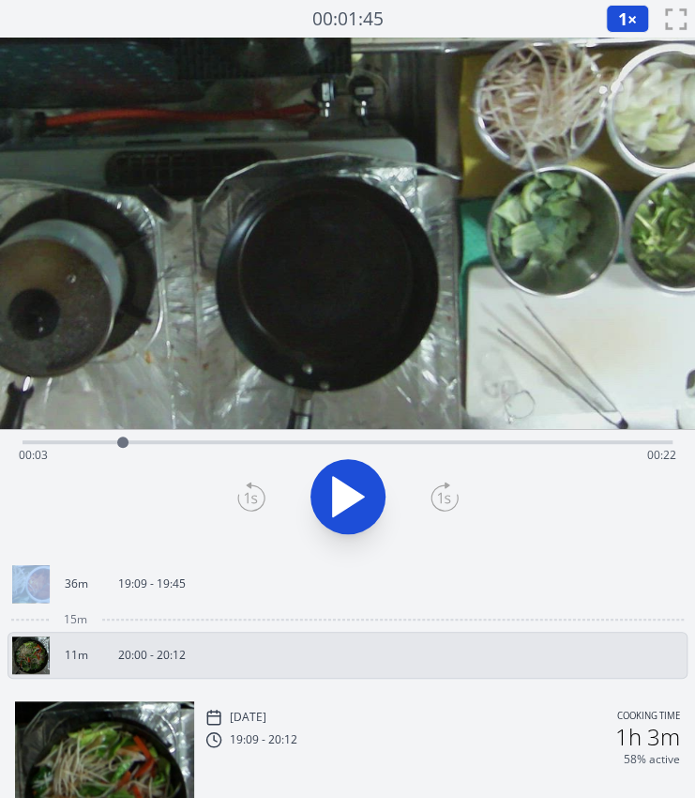
click at [265, 506] on div at bounding box center [347, 496] width 673 height 90
click at [261, 501] on icon at bounding box center [251, 496] width 28 height 30
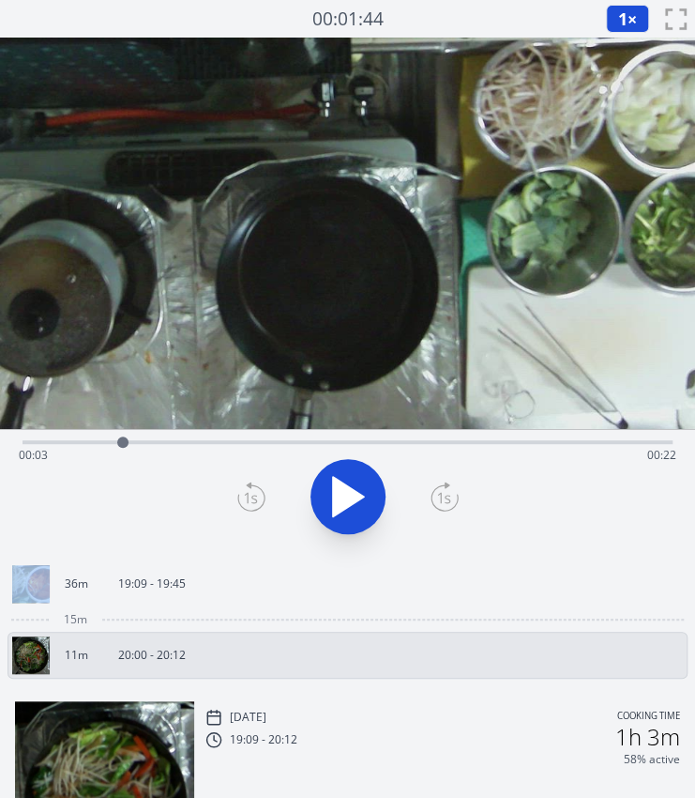
click at [261, 501] on icon at bounding box center [251, 496] width 28 height 30
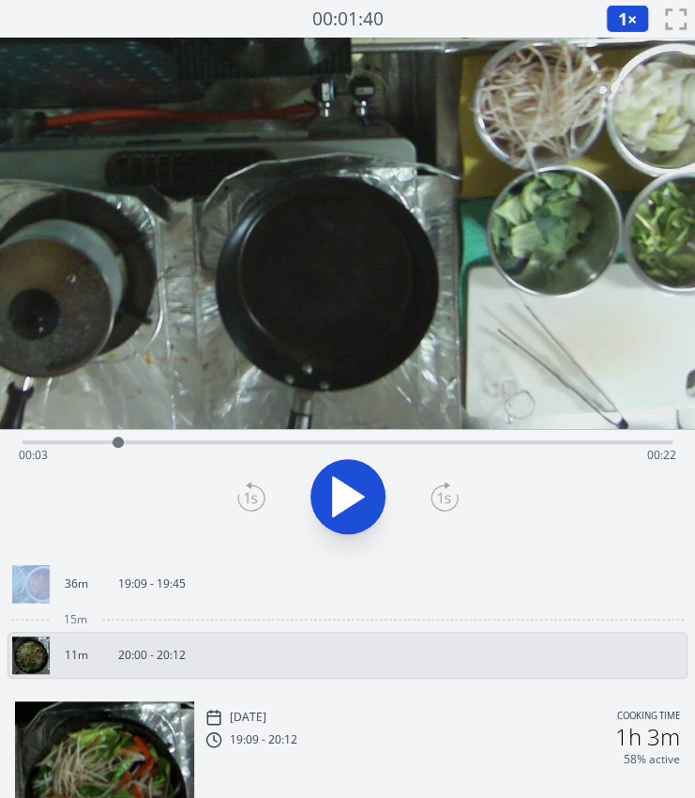
click at [261, 501] on icon at bounding box center [251, 496] width 28 height 30
click at [447, 485] on icon at bounding box center [447, 485] width 4 height 6
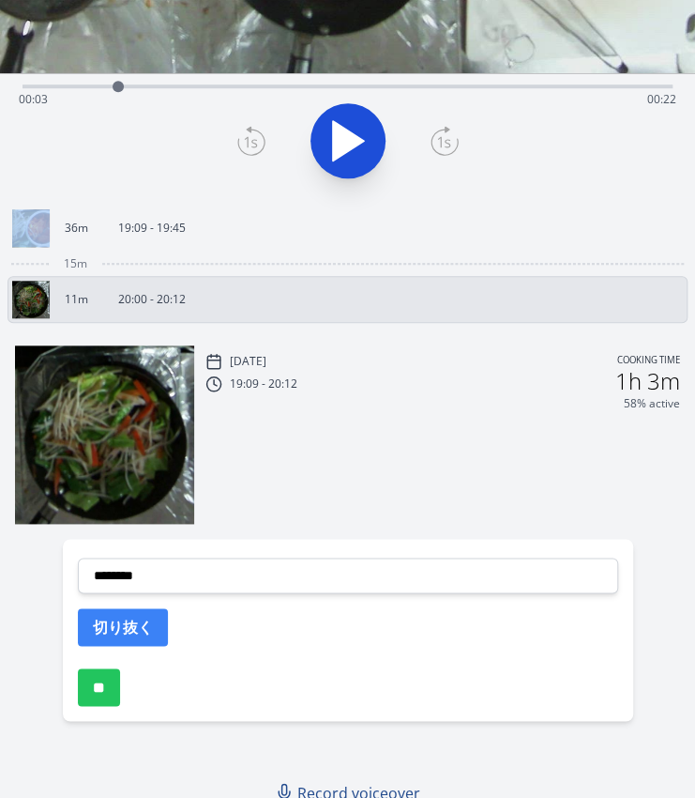
scroll to position [357, 0]
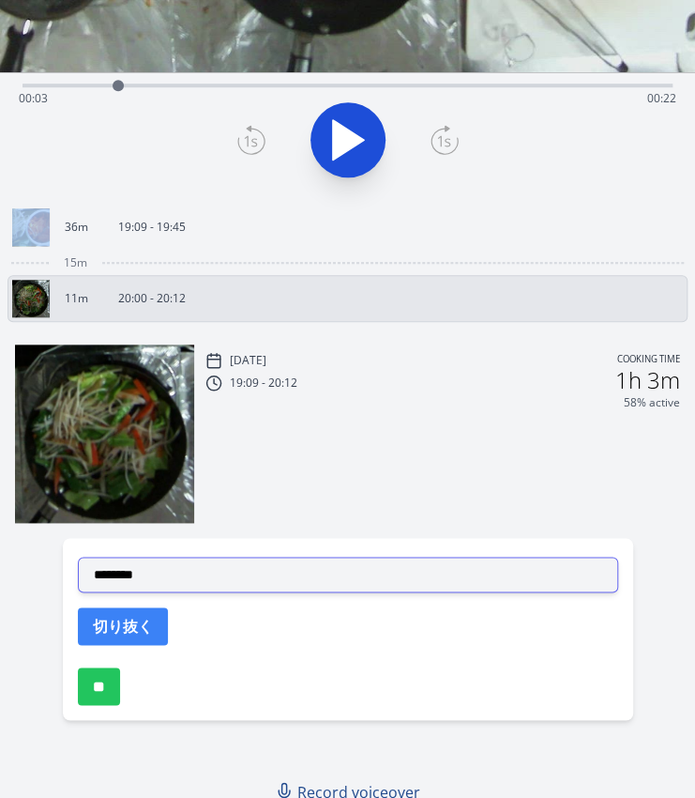
click at [212, 567] on select "**********" at bounding box center [348, 575] width 541 height 36
select select "**********"
click at [78, 557] on select "**********" at bounding box center [348, 575] width 541 height 36
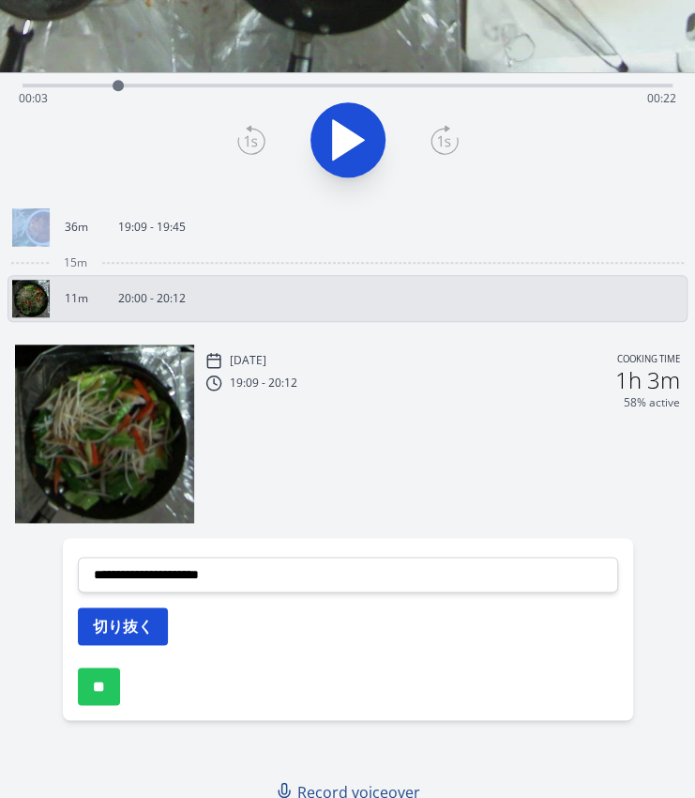
click at [105, 628] on button "切り抜く" at bounding box center [123, 626] width 90 height 38
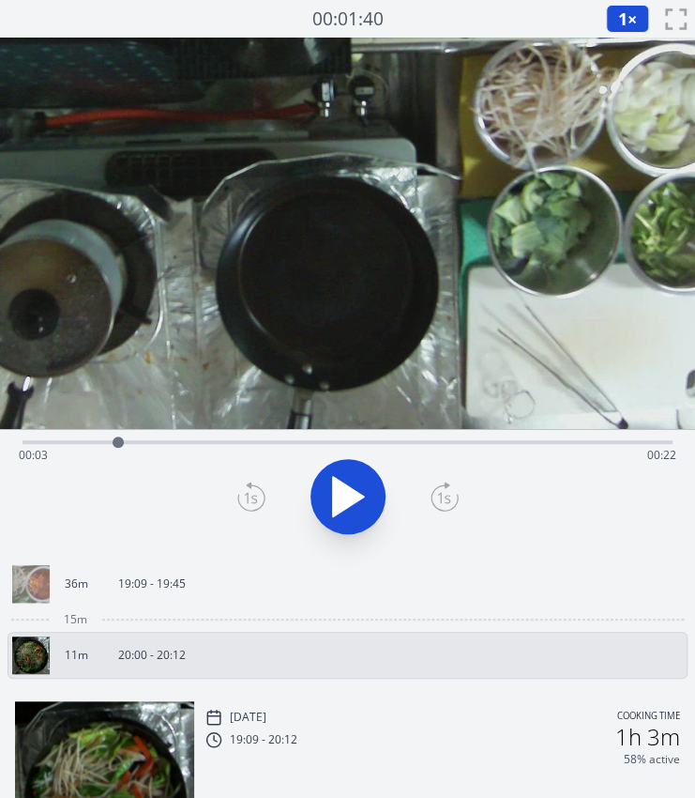
scroll to position [1, 0]
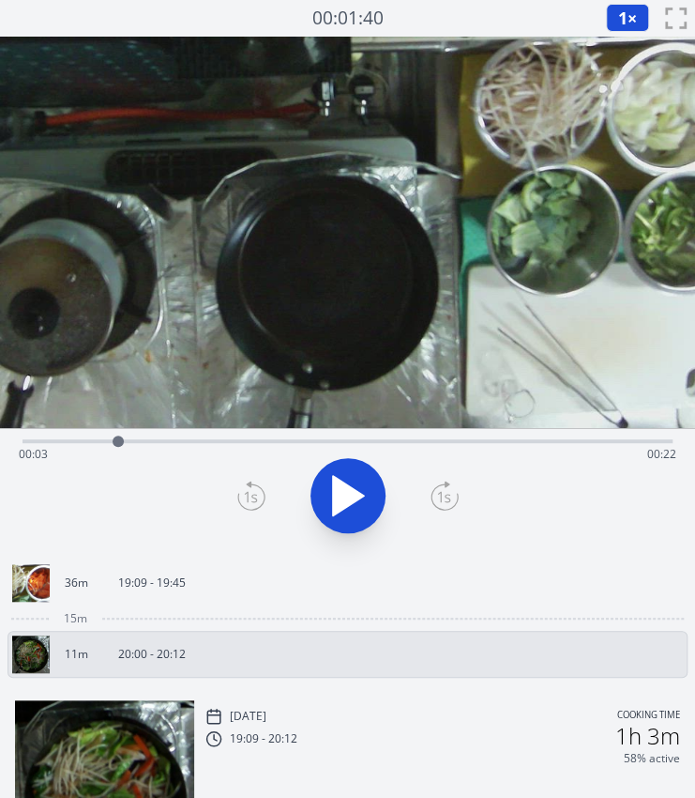
click at [186, 441] on div "Time elapsed: 00:03 Time remaining: 00:22" at bounding box center [348, 454] width 658 height 30
click at [268, 420] on video at bounding box center [347, 232] width 695 height 391
click at [268, 439] on div "Time elapsed: 00:06 Time remaining: 00:19" at bounding box center [348, 454] width 658 height 30
click at [240, 500] on icon at bounding box center [251, 496] width 28 height 30
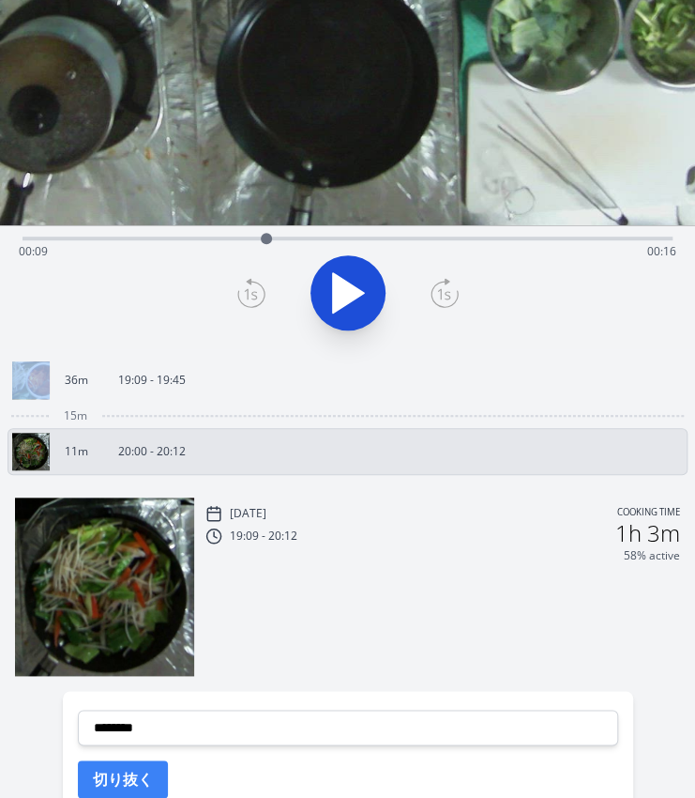
scroll to position [206, 0]
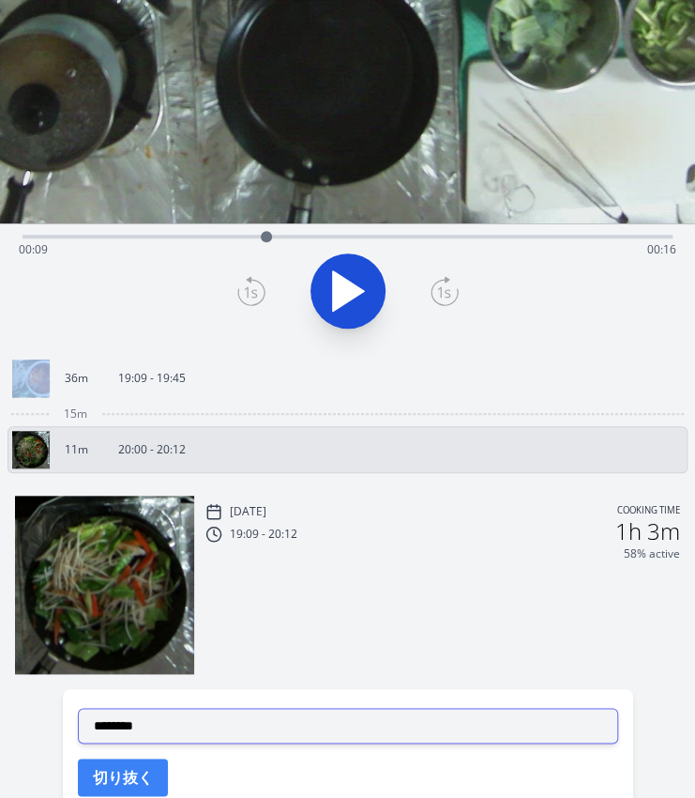
click at [154, 718] on select "**********" at bounding box center [348, 726] width 541 height 36
select select "**********"
click at [78, 708] on select "**********" at bounding box center [348, 726] width 541 height 36
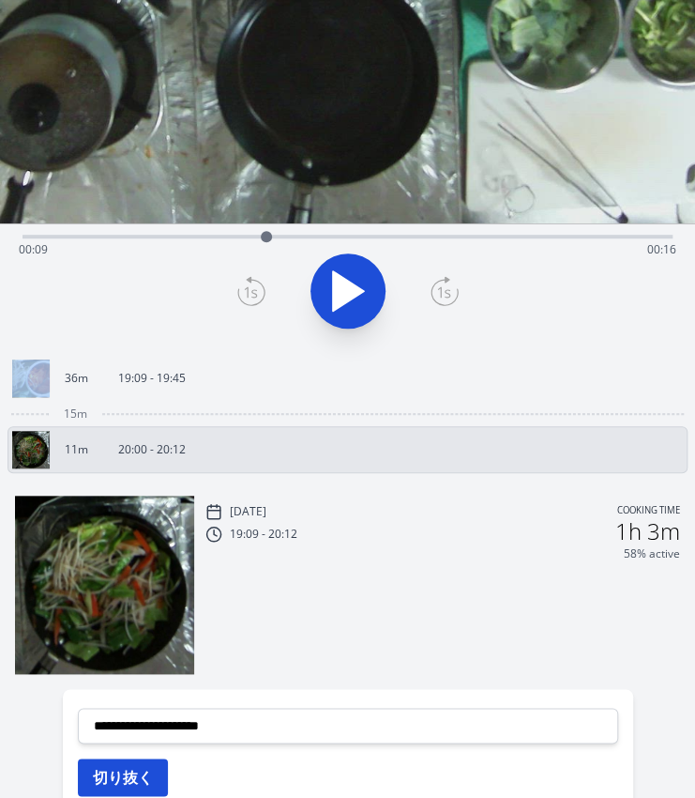
click at [109, 775] on button "切り抜く" at bounding box center [123, 777] width 90 height 38
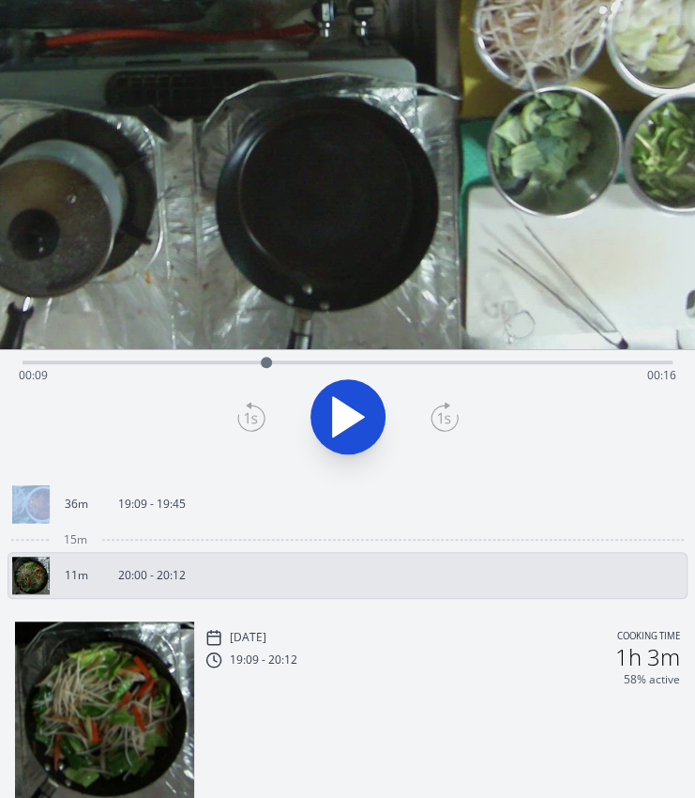
scroll to position [78, 0]
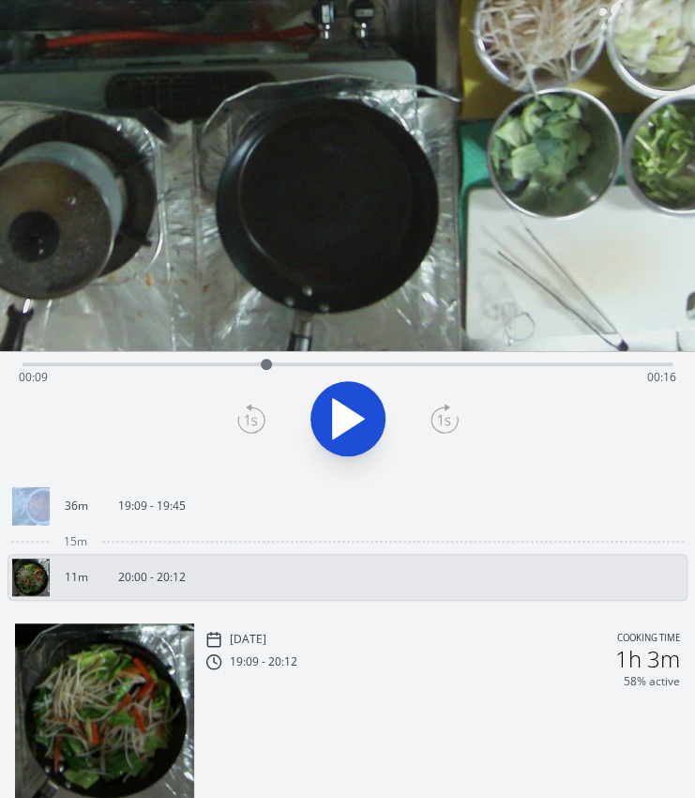
click at [346, 411] on icon at bounding box center [348, 418] width 31 height 39
click at [346, 411] on icon at bounding box center [348, 418] width 53 height 53
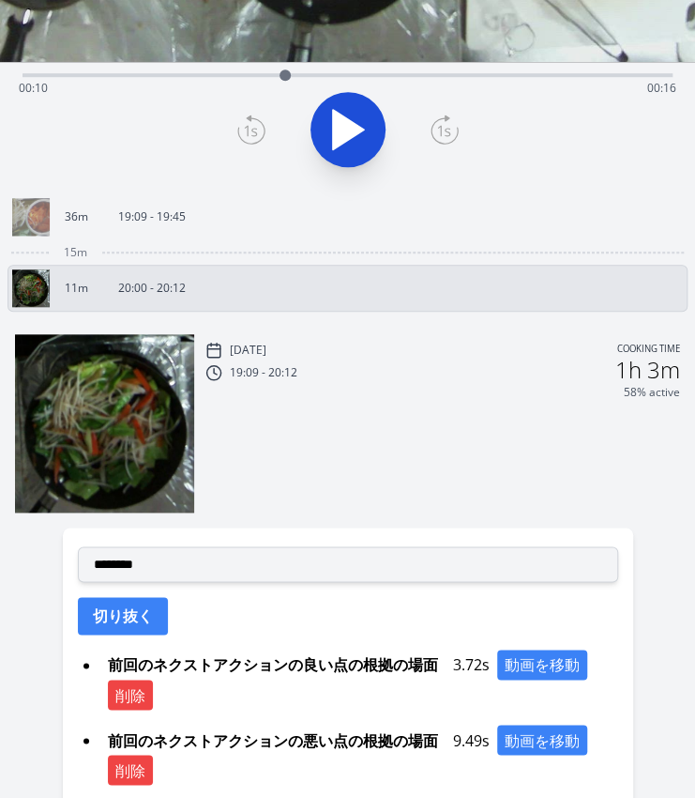
scroll to position [368, 0]
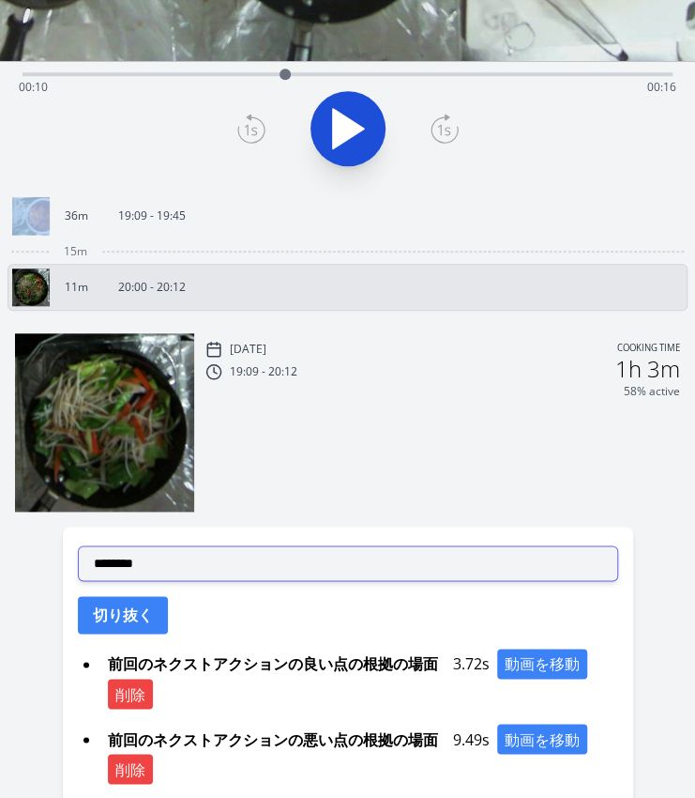
click at [210, 573] on select "**********" at bounding box center [348, 563] width 541 height 36
select select "**********"
click at [78, 545] on select "**********" at bounding box center [348, 563] width 541 height 36
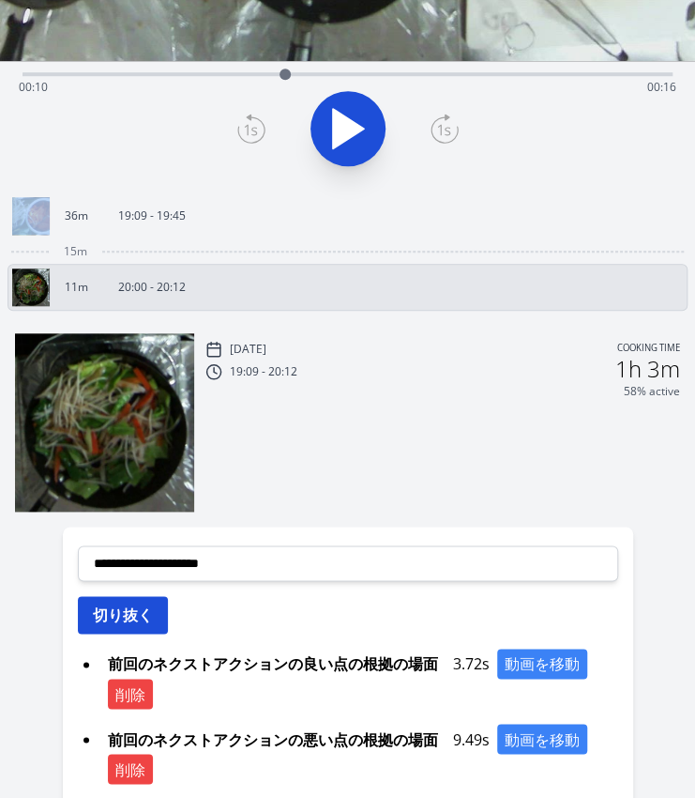
click at [128, 602] on button "切り抜く" at bounding box center [123, 615] width 90 height 38
select select
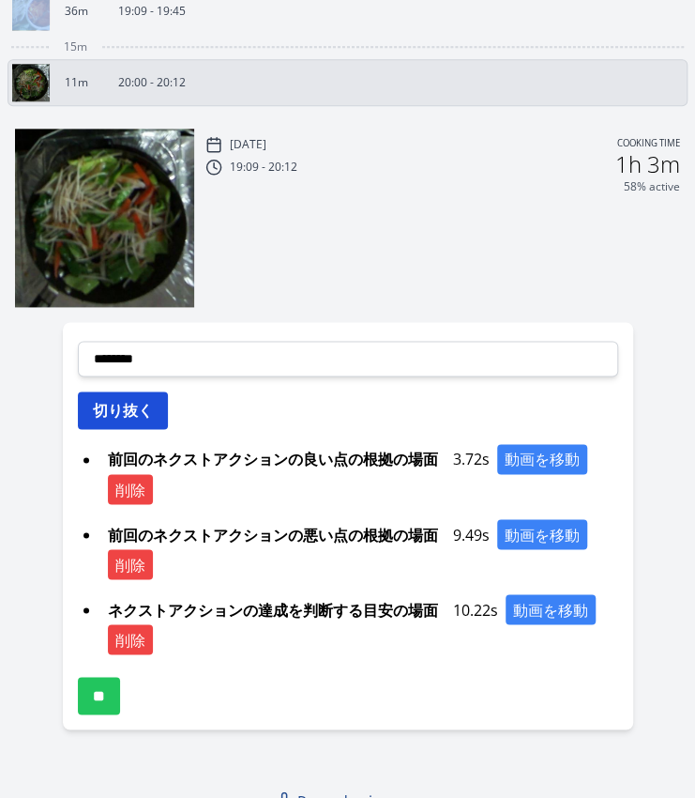
scroll to position [585, 0]
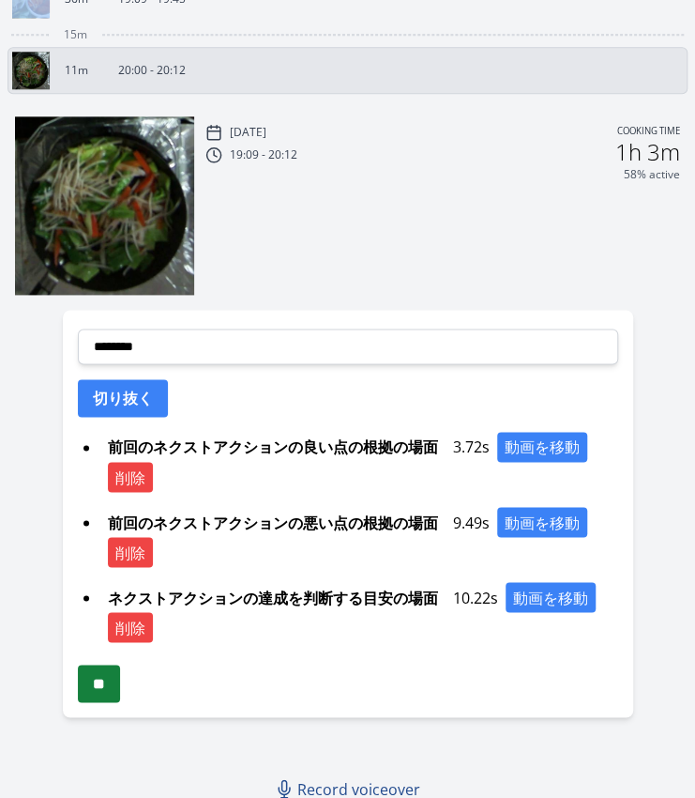
click at [91, 688] on input "**" at bounding box center [99, 683] width 42 height 38
